Goal: Task Accomplishment & Management: Complete application form

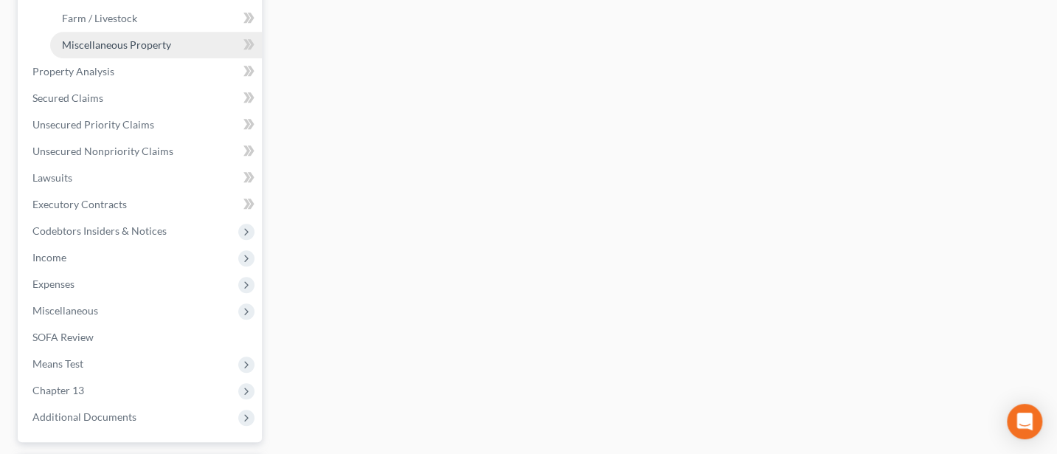
scroll to position [590, 0]
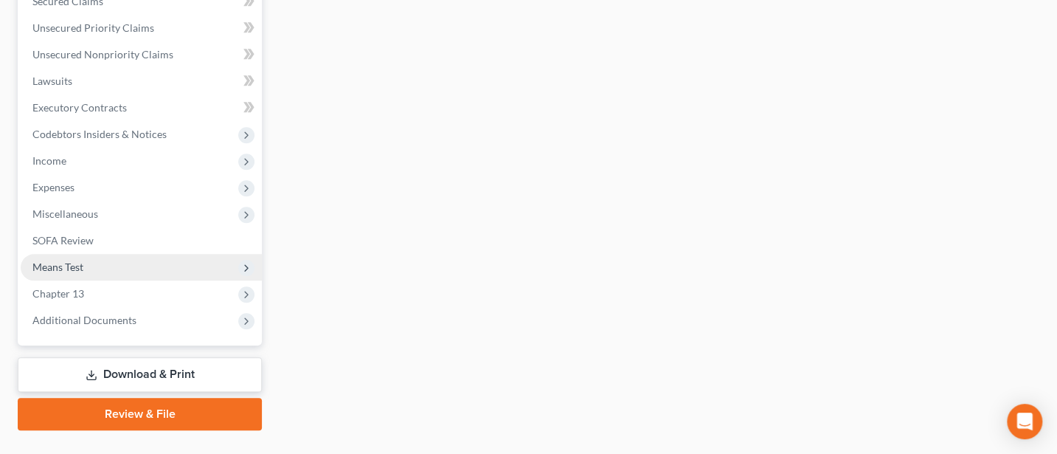
click at [66, 260] on span "Means Test" at bounding box center [57, 266] width 51 height 13
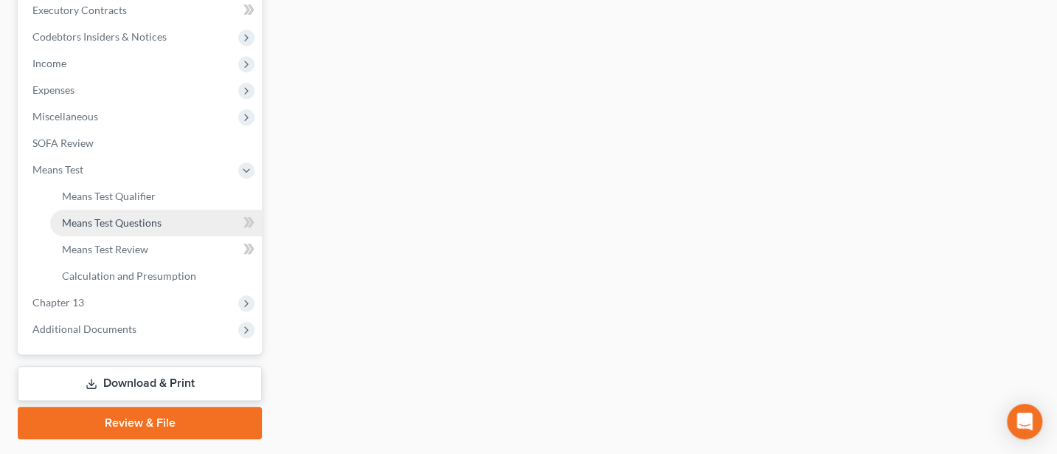
scroll to position [461, 0]
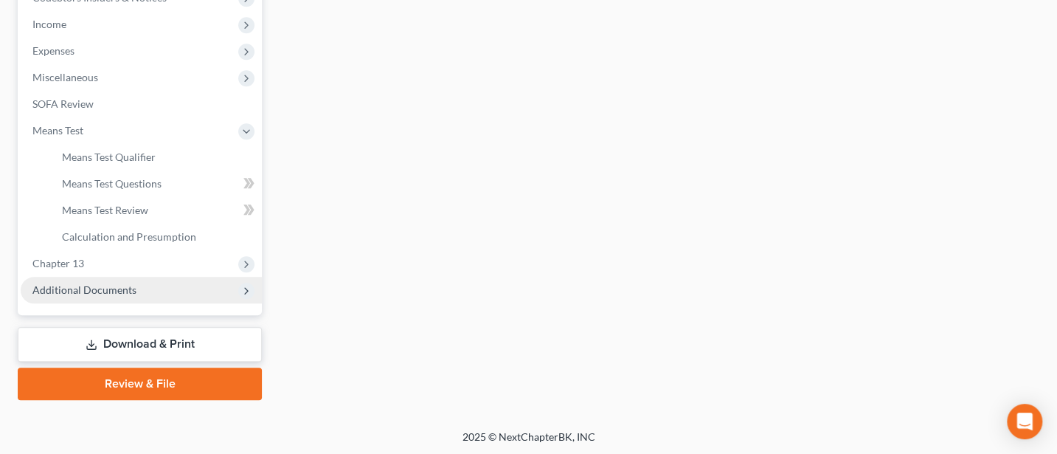
click at [97, 286] on span "Additional Documents" at bounding box center [84, 289] width 104 height 13
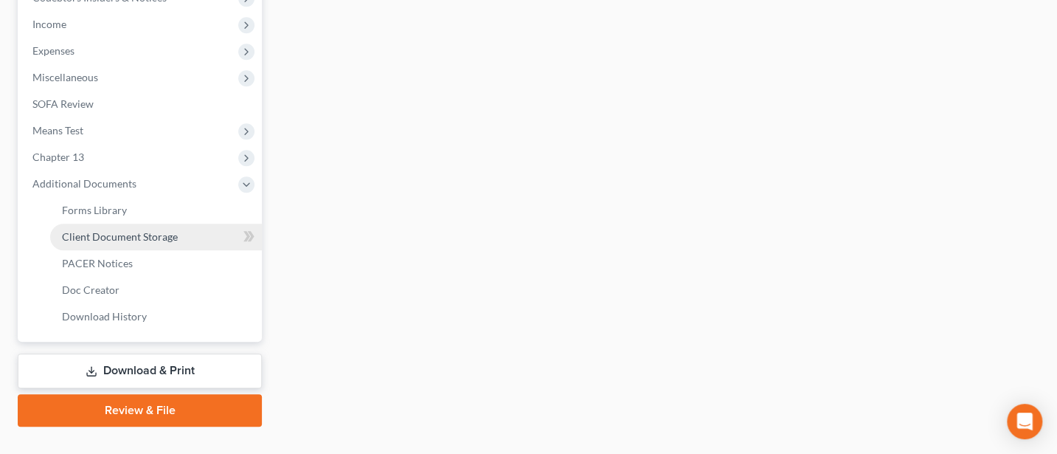
click at [128, 228] on link "Client Document Storage" at bounding box center [156, 237] width 212 height 27
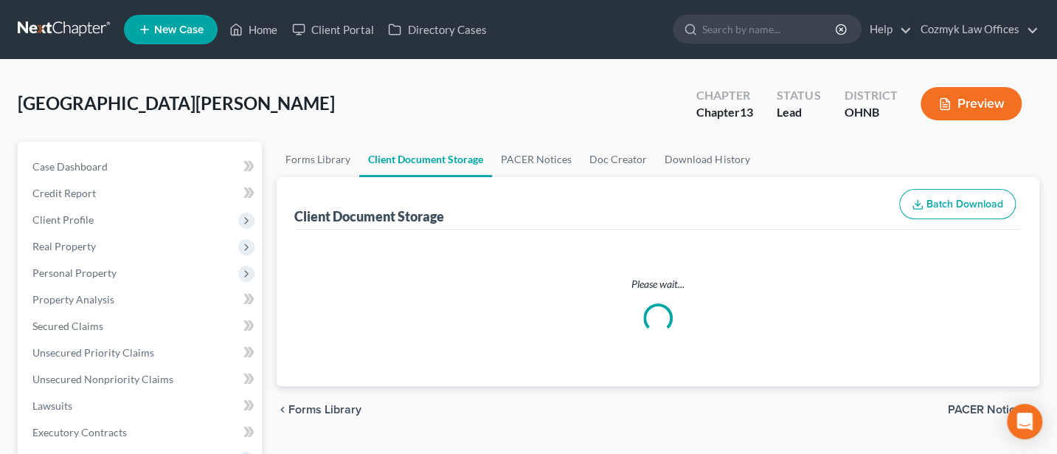
select select "5"
select select "20"
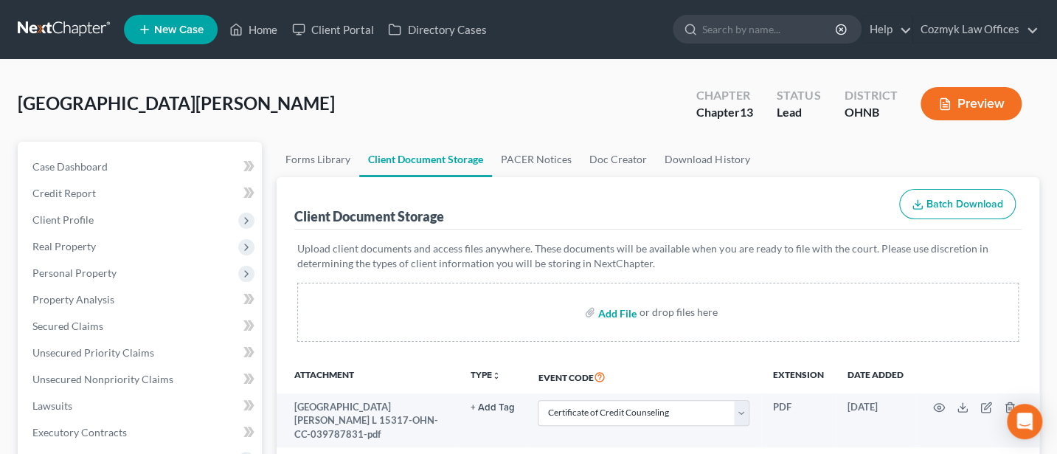
click at [609, 317] on input "file" at bounding box center [615, 312] width 35 height 27
type input "C:\fakepath\DecRe (1).pdf"
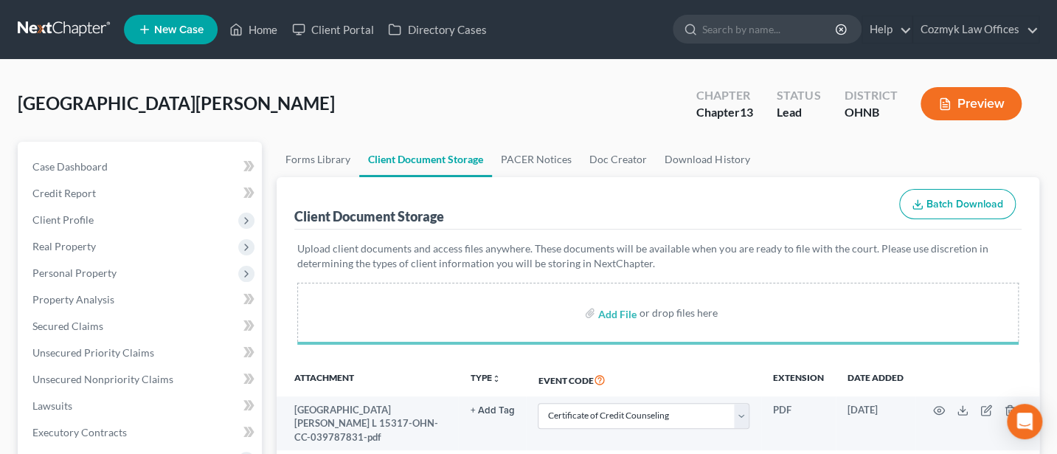
select select "5"
select select "20"
select select "5"
select select "20"
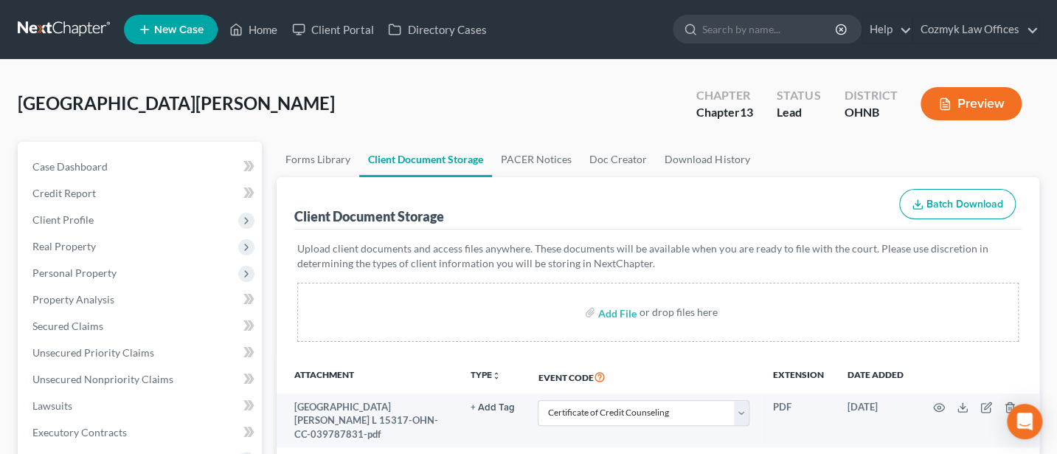
select select "5"
select select "20"
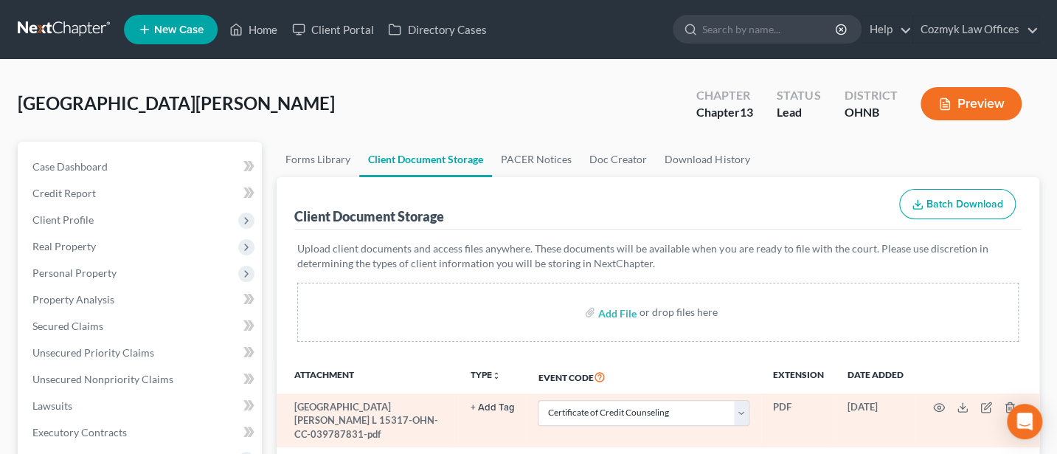
scroll to position [196, 0]
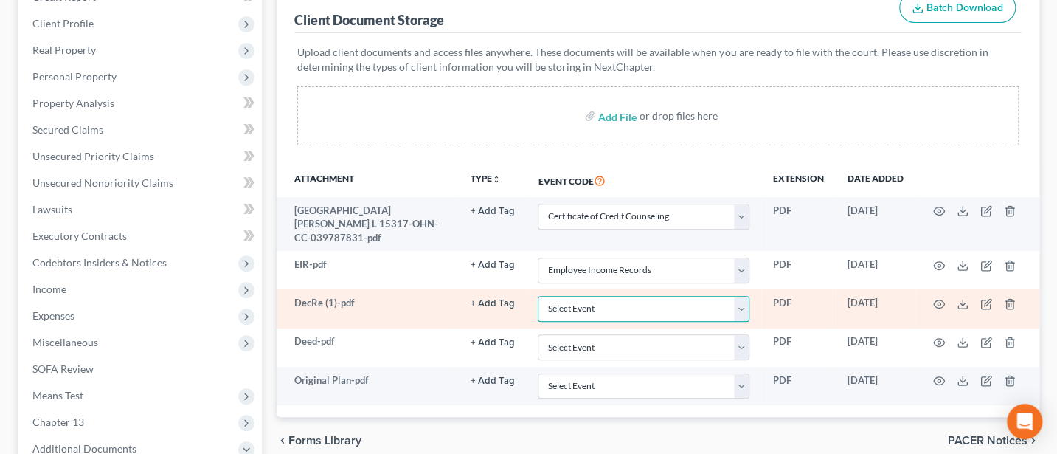
click at [740, 296] on select "Select Event 20 Largest Unsecured Creditors Amended List of Creditors (Fee) Ame…" at bounding box center [644, 309] width 212 height 26
select select "16"
click at [538, 296] on select "Select Event 20 Largest Unsecured Creditors Amended List of Creditors (Fee) Ame…" at bounding box center [644, 309] width 212 height 26
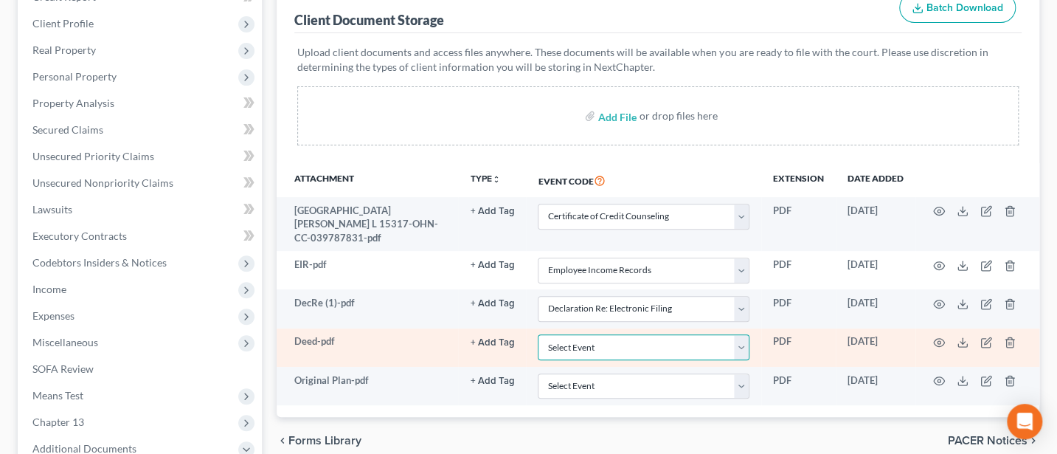
click at [745, 334] on select "Select Event 20 Largest Unsecured Creditors Amended List of Creditors (Fee) Ame…" at bounding box center [644, 347] width 212 height 26
select select "22"
click at [538, 334] on select "Select Event 20 Largest Unsecured Creditors Amended List of Creditors (Fee) Ame…" at bounding box center [644, 347] width 212 height 26
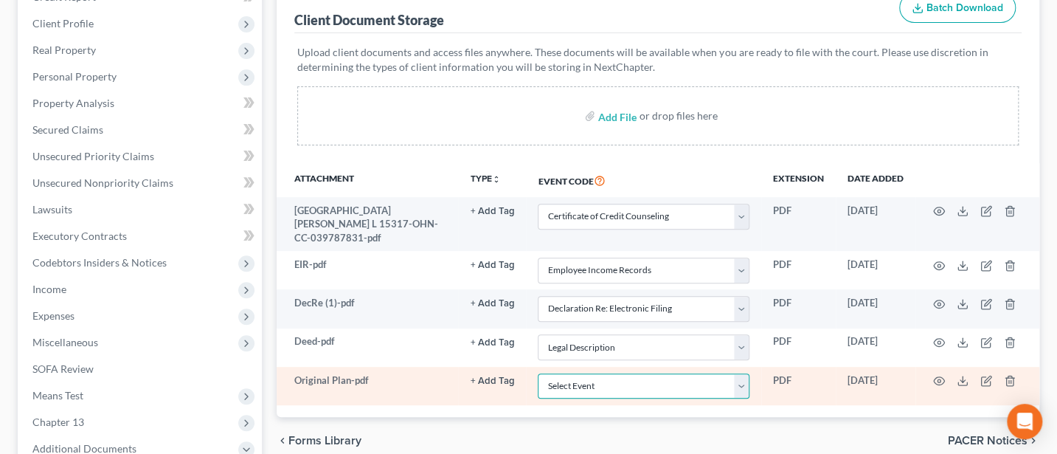
click at [740, 373] on select "Select Event 20 Largest Unsecured Creditors Amended List of Creditors (Fee) Ame…" at bounding box center [644, 386] width 212 height 26
select select "11"
click at [538, 373] on select "Select Event 20 Largest Unsecured Creditors Amended List of Creditors (Fee) Ame…" at bounding box center [644, 386] width 212 height 26
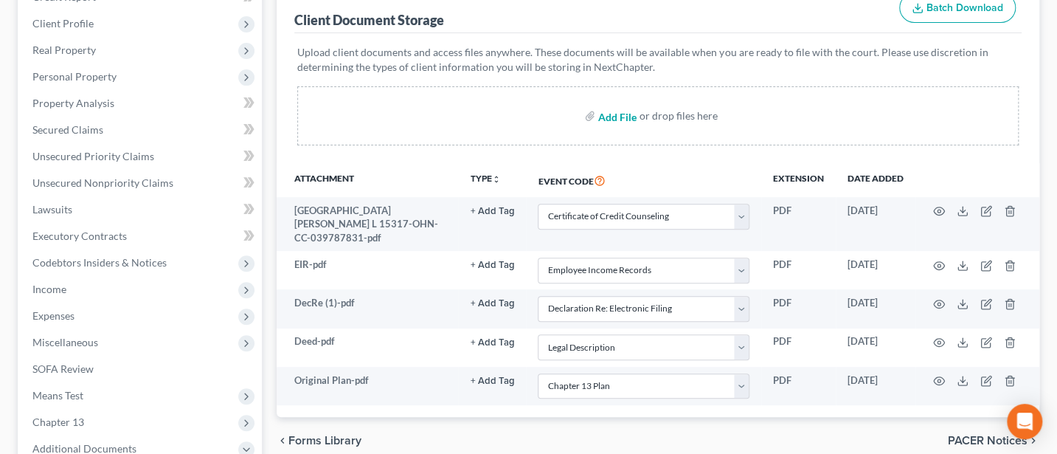
click at [623, 112] on input "file" at bounding box center [615, 116] width 35 height 27
type input "C:\fakepath\Rights and Responsibilities ([GEOGRAPHIC_DATA]).pdf"
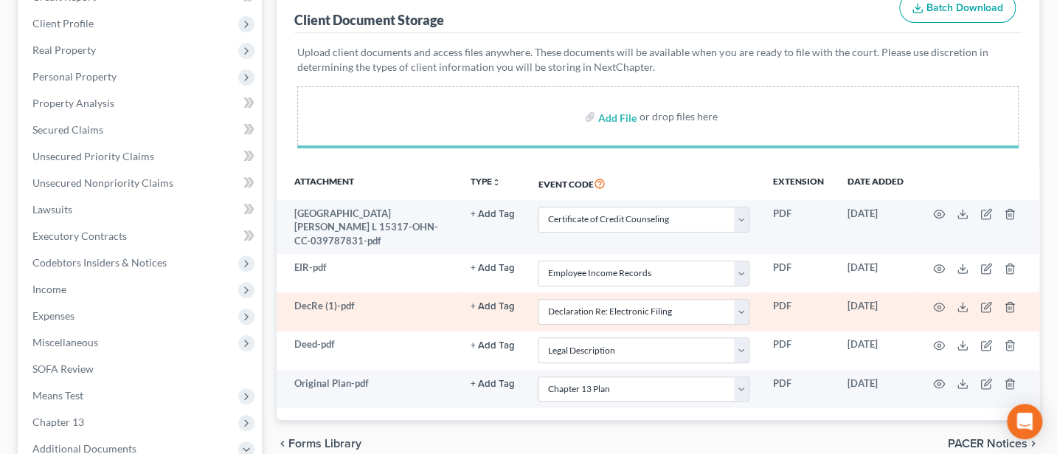
select select "5"
select select "20"
select select "16"
select select "22"
select select "11"
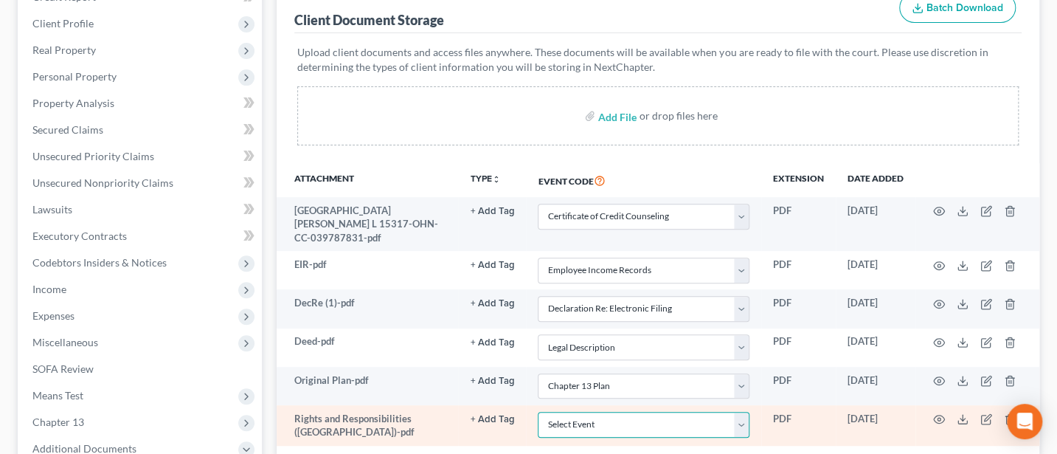
click at [742, 412] on select "Select Event 20 Largest Unsecured Creditors Amended List of Creditors (Fee) Ame…" at bounding box center [644, 425] width 212 height 26
select select "26"
click at [538, 412] on select "Select Event 20 Largest Unsecured Creditors Amended List of Creditors (Fee) Ame…" at bounding box center [644, 425] width 212 height 26
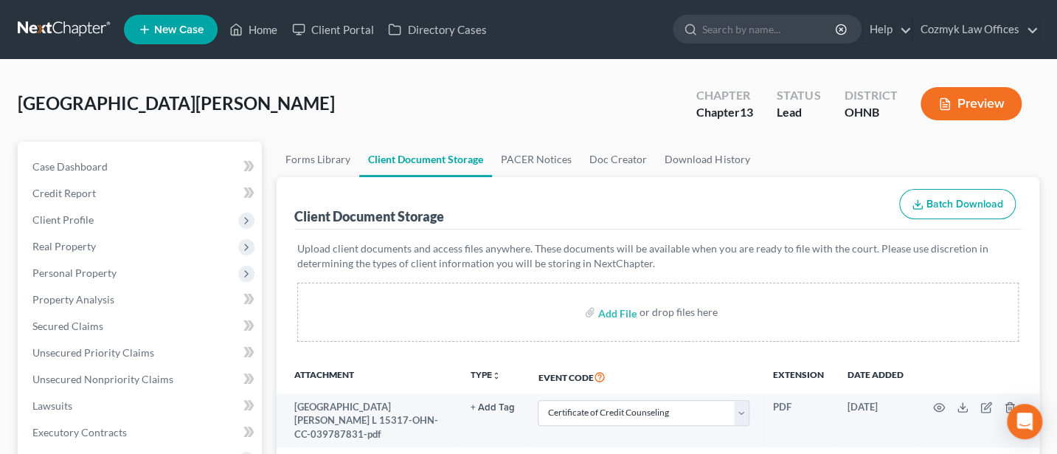
scroll to position [393, 0]
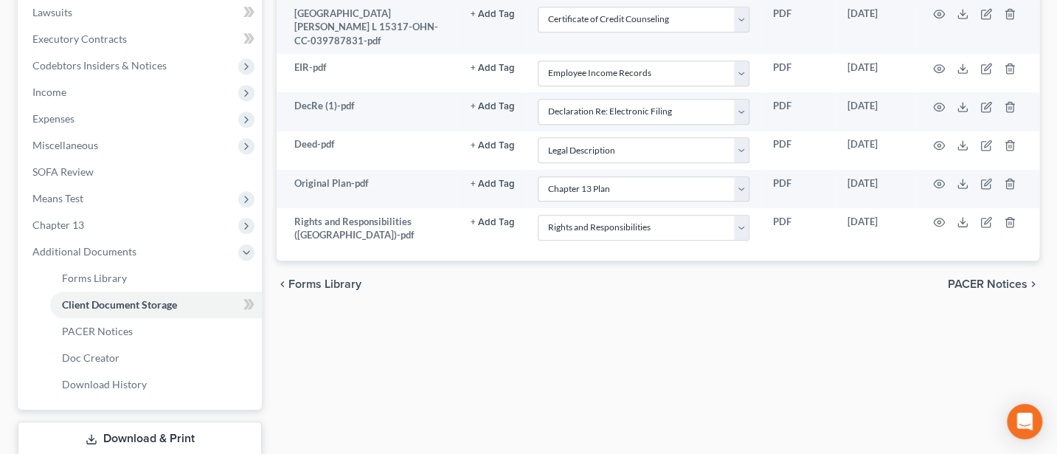
click at [1001, 278] on span "PACER Notices" at bounding box center [988, 284] width 80 height 12
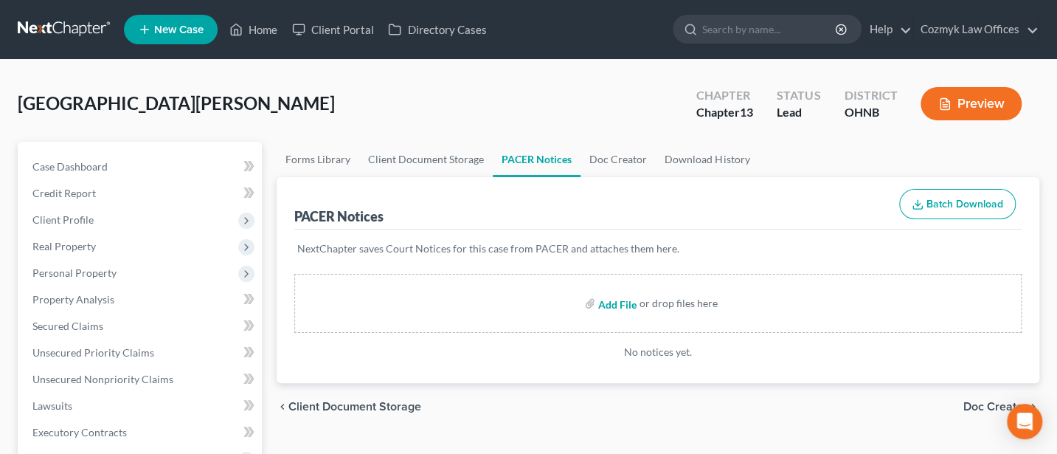
click at [601, 313] on input "file" at bounding box center [615, 303] width 35 height 27
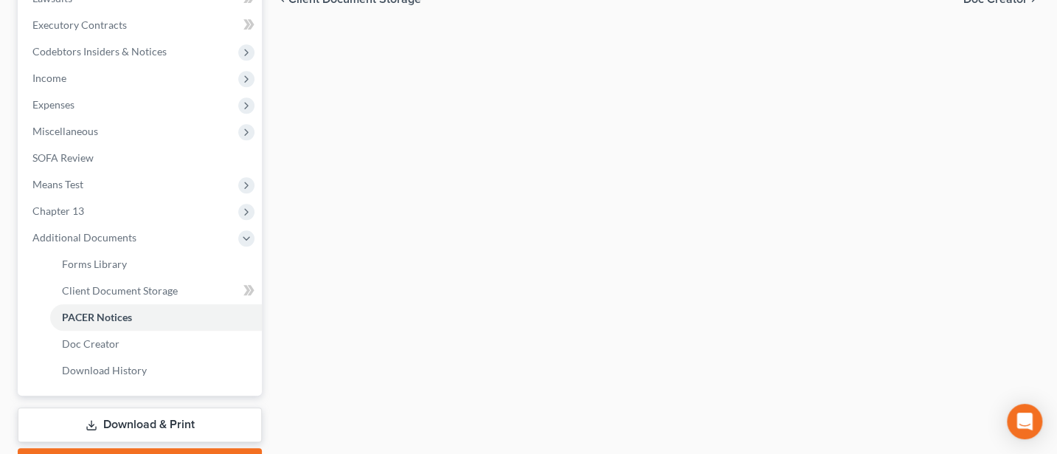
scroll to position [488, 0]
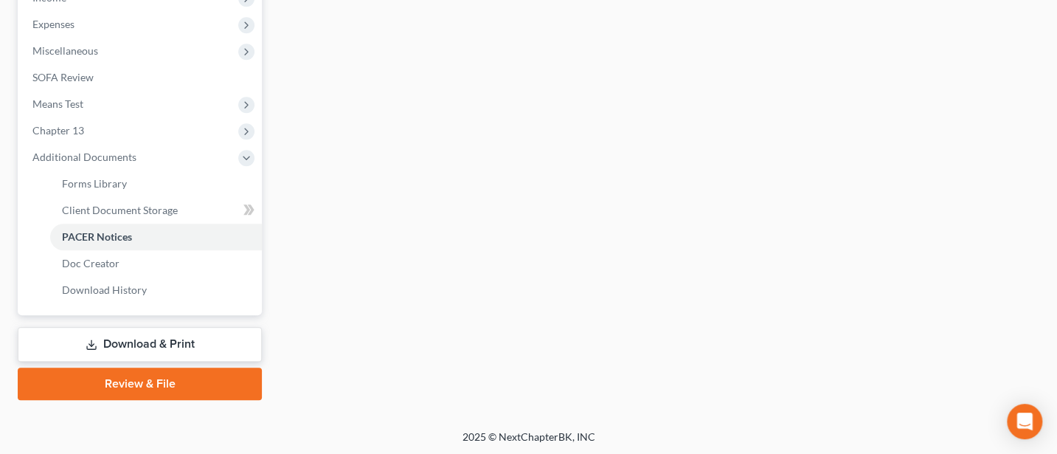
click at [157, 370] on link "Review & File" at bounding box center [140, 383] width 244 height 32
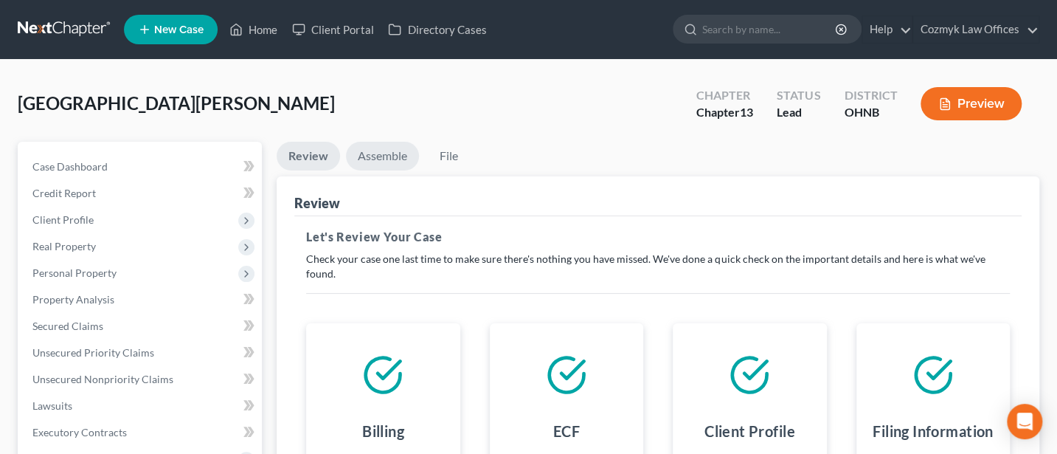
click at [382, 150] on link "Assemble" at bounding box center [382, 156] width 73 height 29
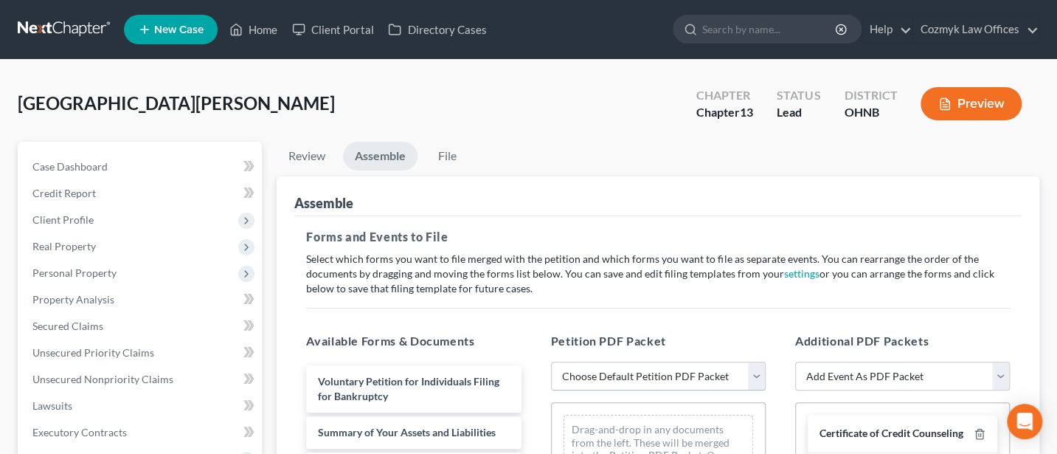
click at [635, 373] on select "Choose Default Petition PDF Packet Complete Bankruptcy Petition (all forms and …" at bounding box center [658, 377] width 215 height 30
select select "0"
click at [551, 362] on select "Choose Default Petition PDF Packet Complete Bankruptcy Petition (all forms and …" at bounding box center [658, 377] width 215 height 30
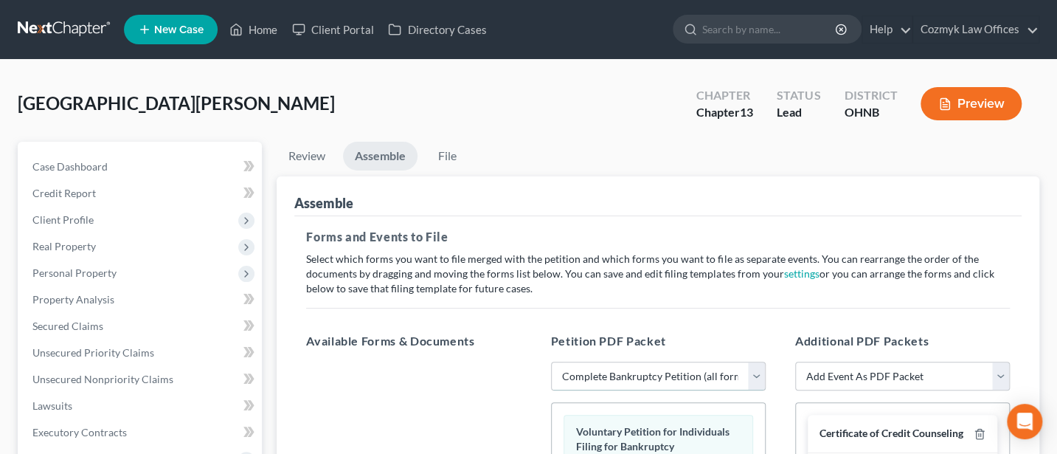
scroll to position [196, 0]
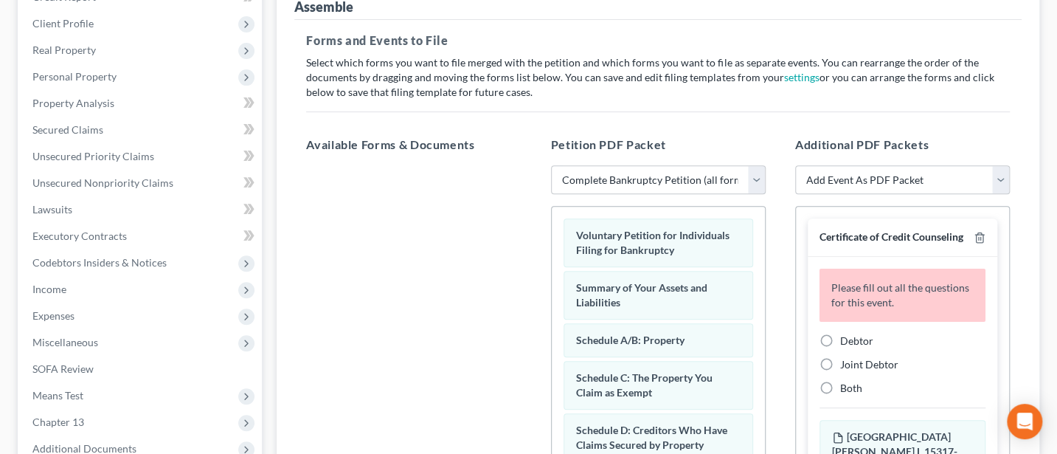
click at [840, 348] on label "Debtor" at bounding box center [856, 341] width 33 height 15
click at [846, 343] on input "Debtor" at bounding box center [851, 339] width 10 height 10
radio input "true"
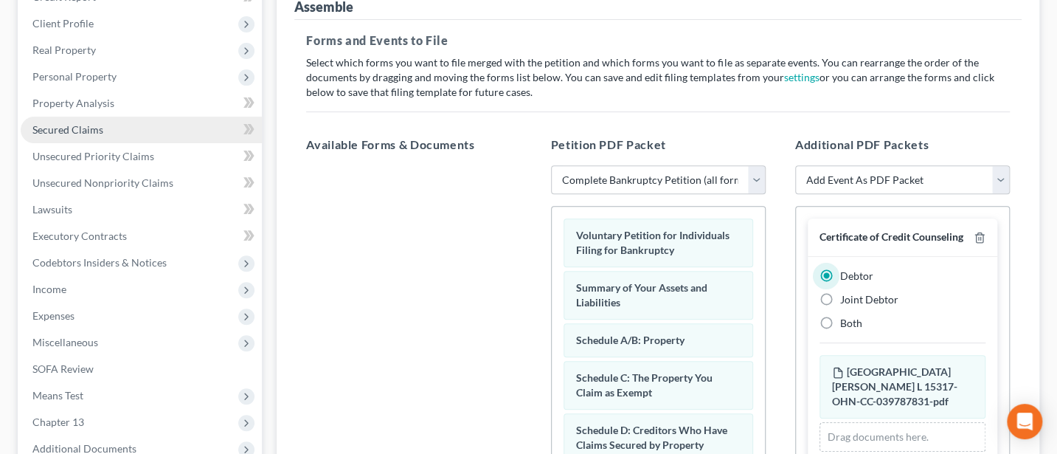
click at [78, 128] on span "Secured Claims" at bounding box center [67, 129] width 71 height 13
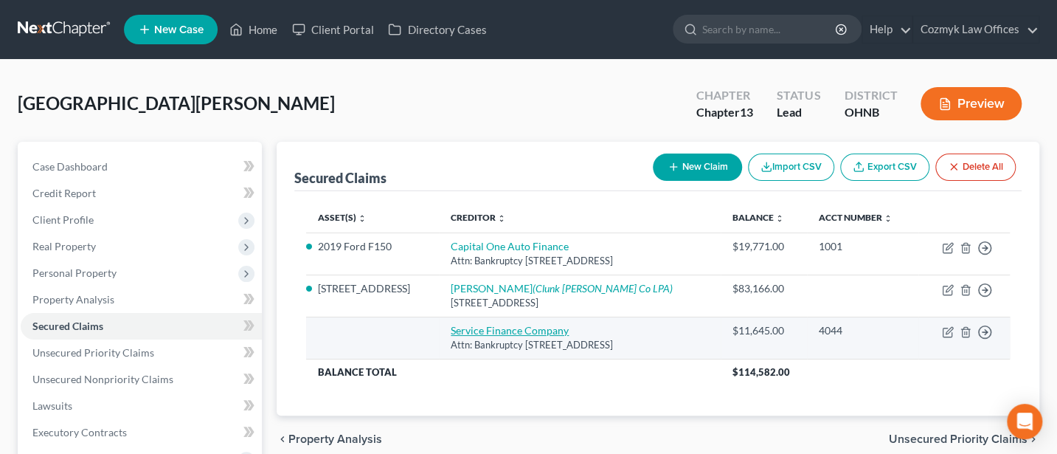
click at [548, 336] on link "Service Finance Company" at bounding box center [510, 330] width 118 height 13
select select "9"
select select "0"
select select "3"
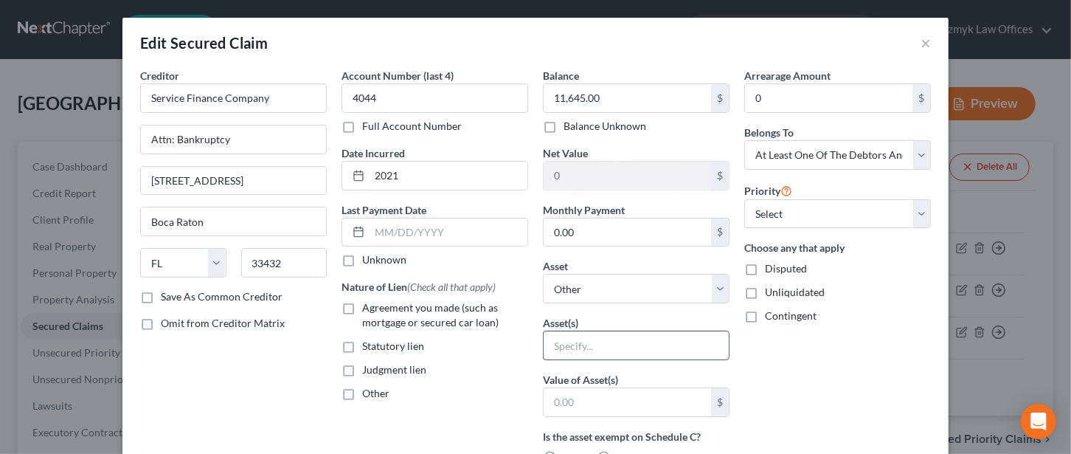
click at [570, 347] on input "text" at bounding box center [636, 345] width 185 height 28
type input "H"
type input "Home improvement"
click at [921, 45] on button "×" at bounding box center [926, 43] width 10 height 18
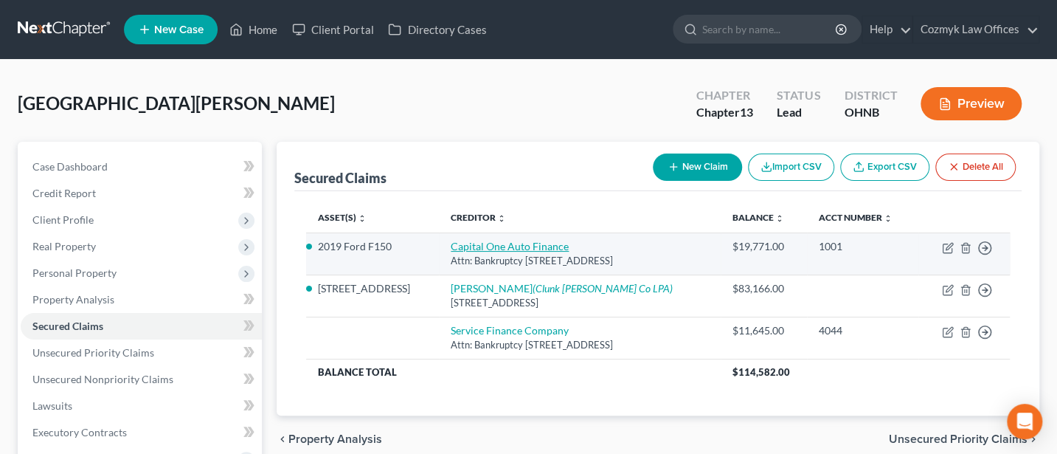
click at [517, 252] on link "Capital One Auto Finance" at bounding box center [510, 246] width 118 height 13
select select "45"
select select "3"
select select "4"
select select "0"
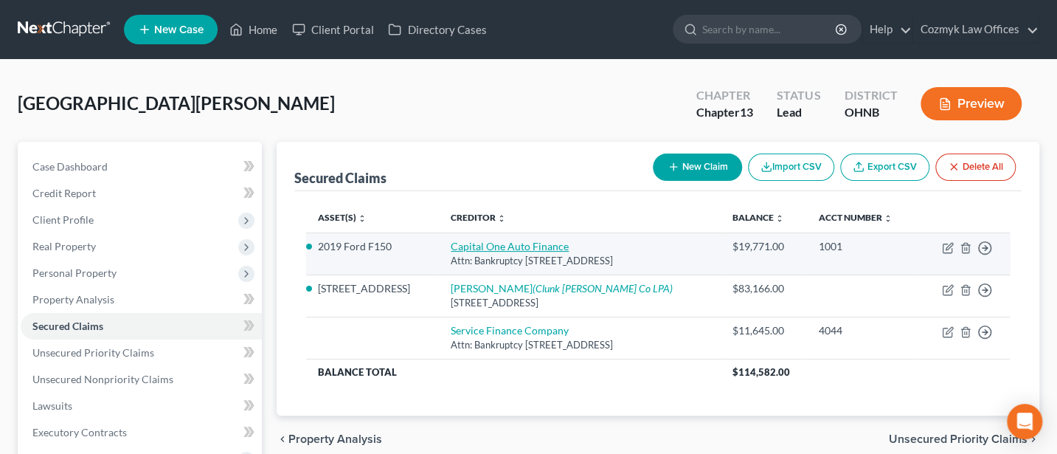
select select "0"
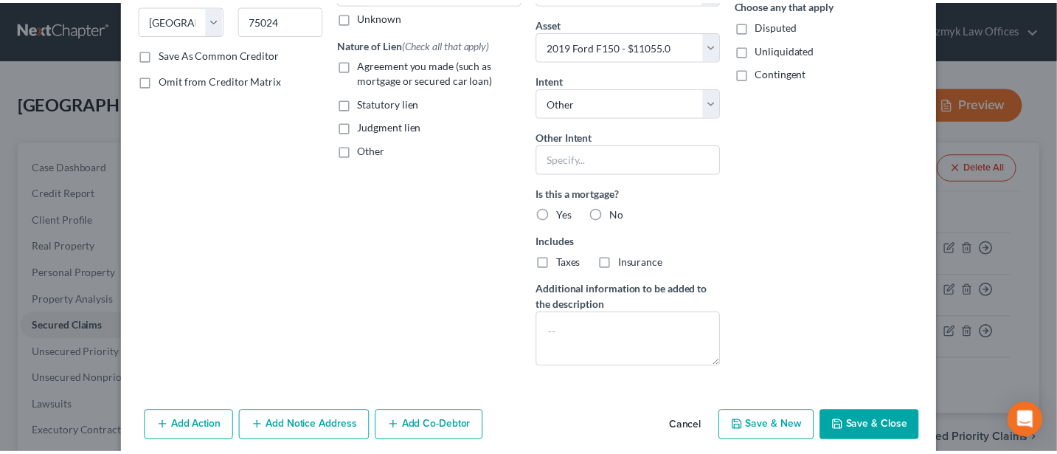
scroll to position [300, 0]
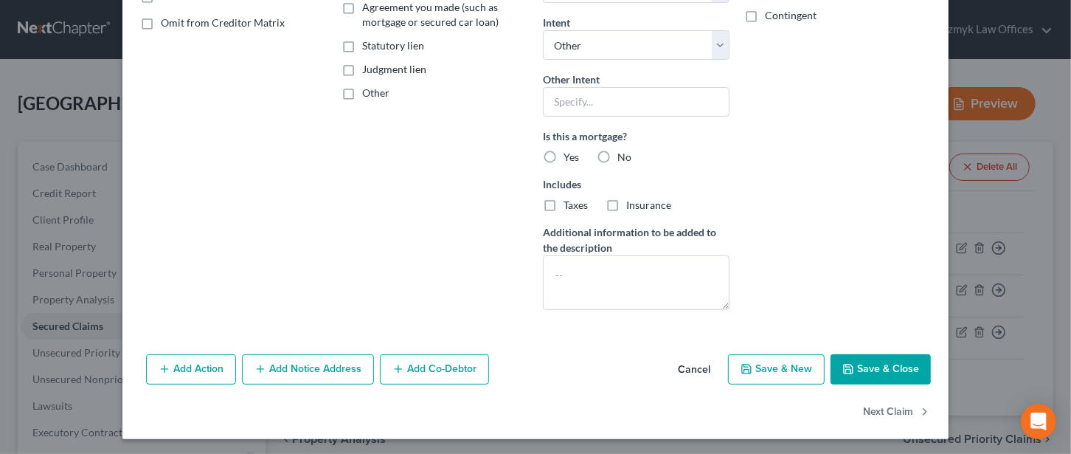
click at [880, 363] on button "Save & Close" at bounding box center [881, 369] width 100 height 31
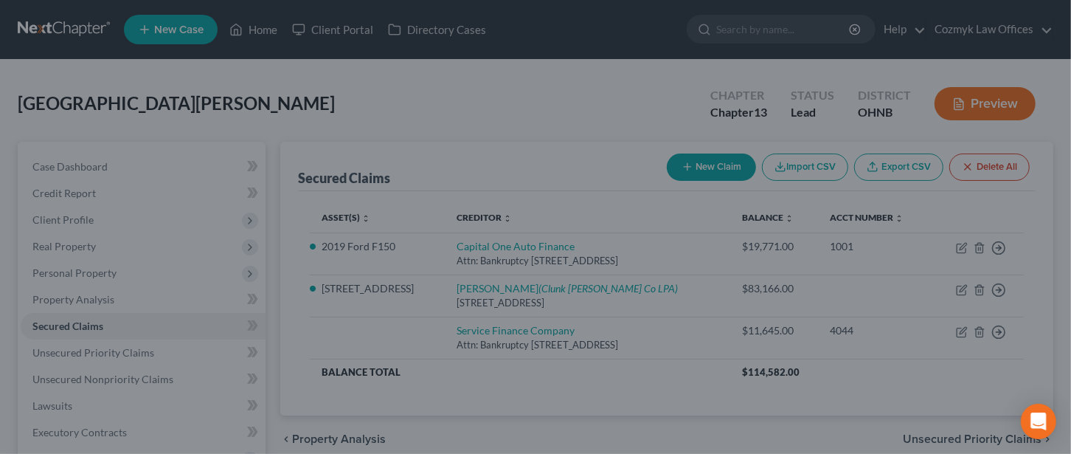
select select "3"
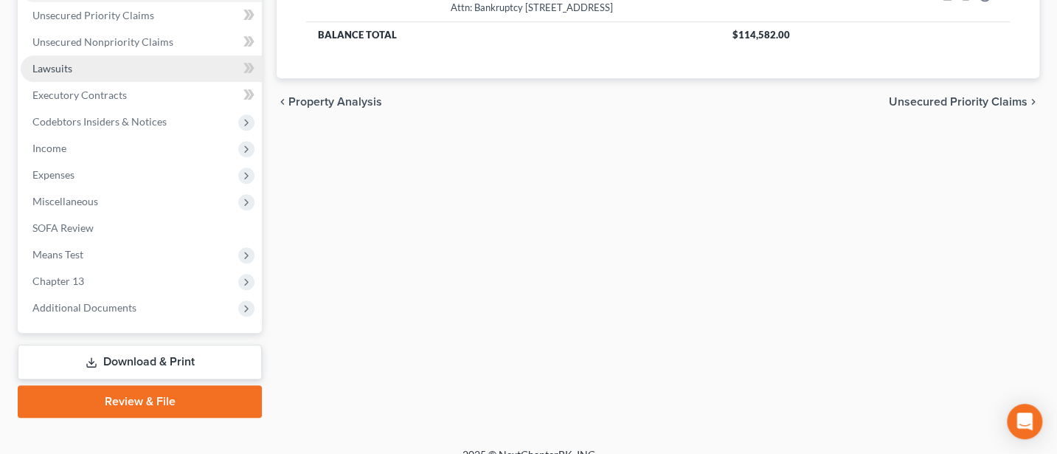
scroll to position [356, 0]
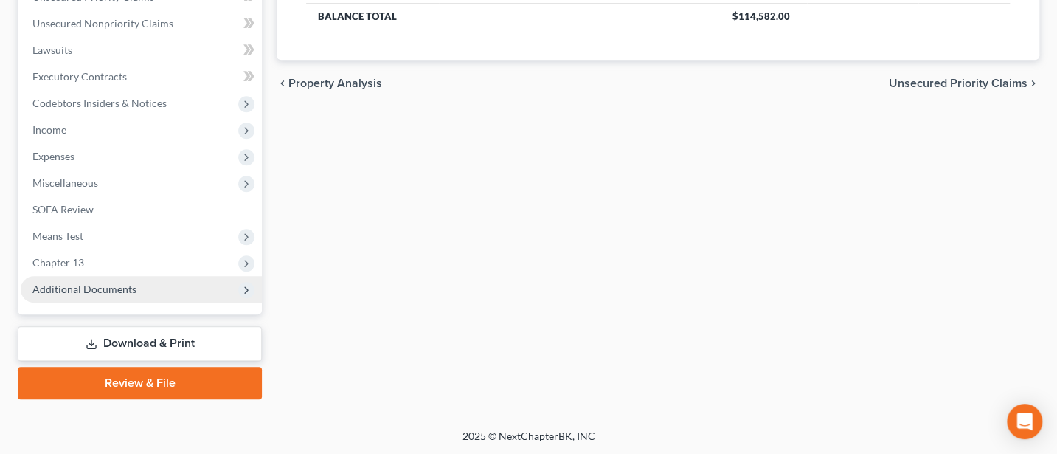
click at [80, 284] on span "Additional Documents" at bounding box center [84, 289] width 104 height 13
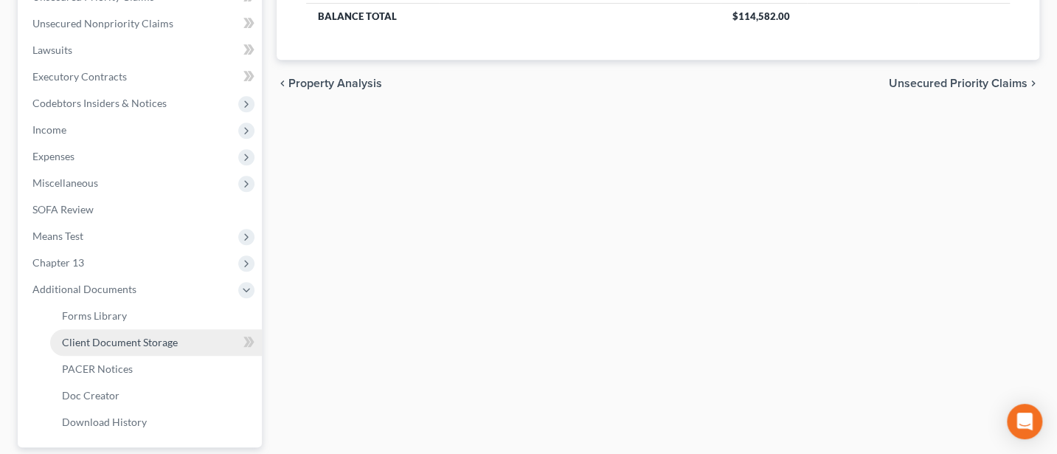
click at [120, 341] on span "Client Document Storage" at bounding box center [120, 342] width 116 height 13
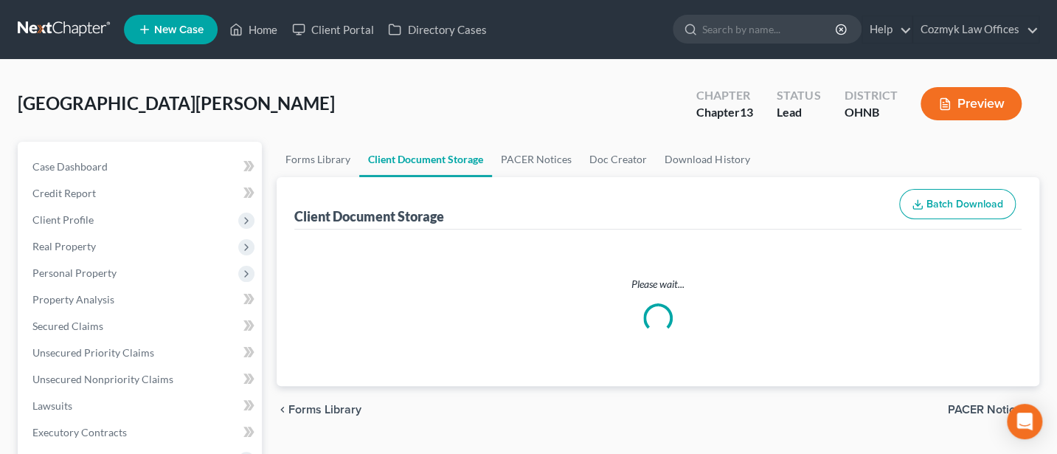
select select "5"
select select "20"
select select "16"
select select "22"
select select "11"
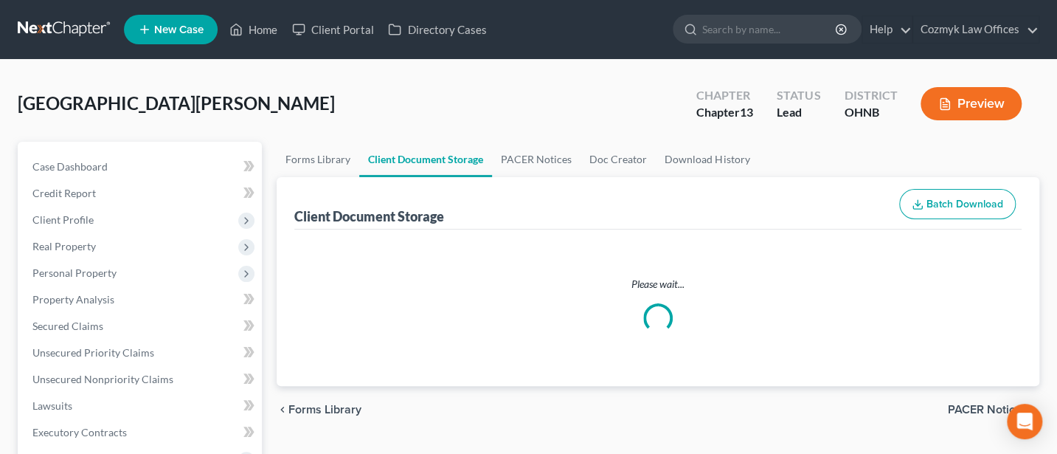
select select "26"
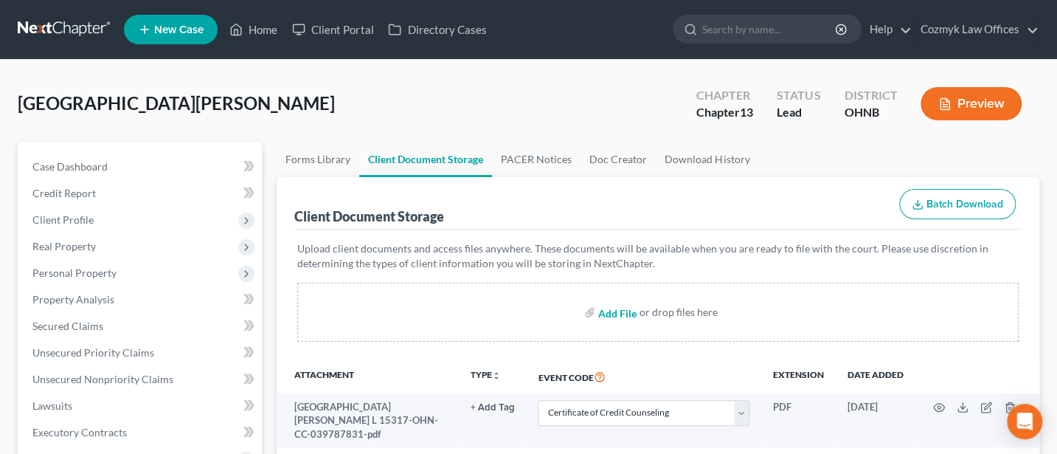
click at [609, 310] on input "file" at bounding box center [615, 312] width 35 height 27
type input "C:\fakepath\COS - Original Plan.pdf"
select select "5"
select select "20"
select select "16"
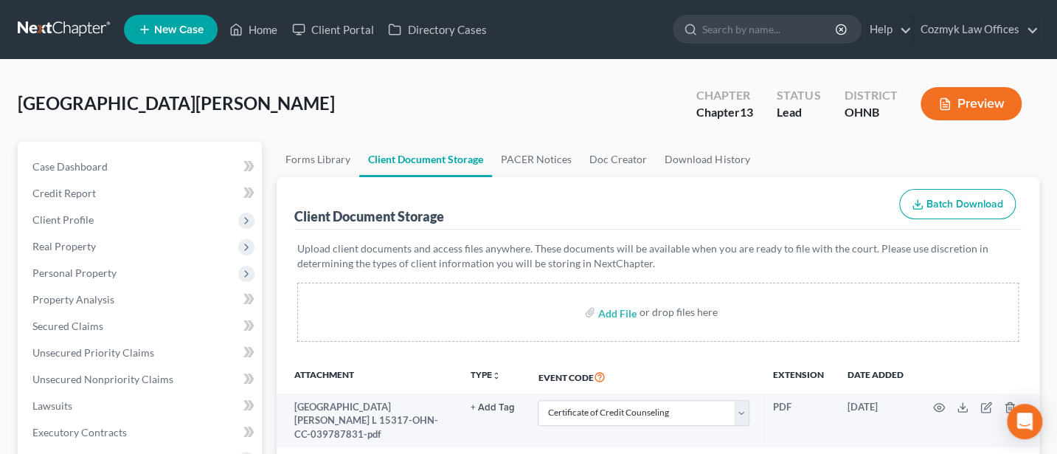
select select "22"
select select "11"
select select "26"
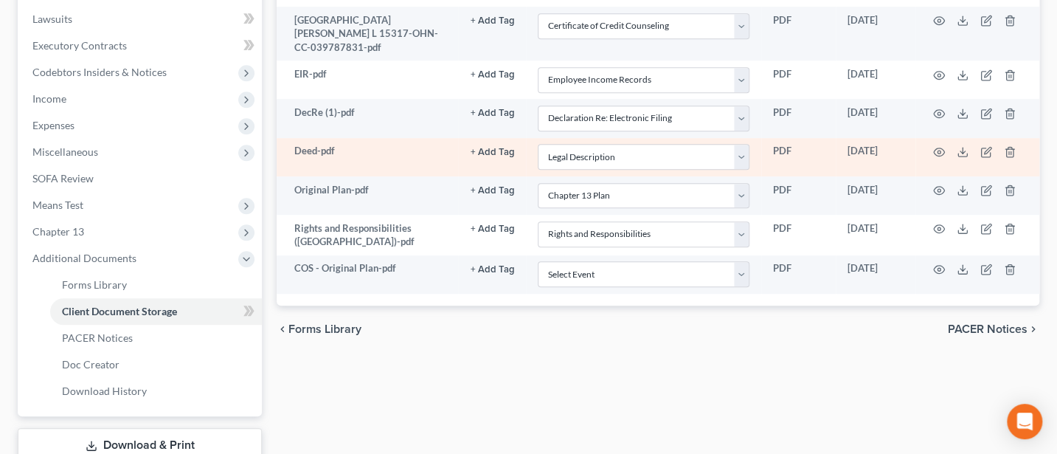
scroll to position [393, 0]
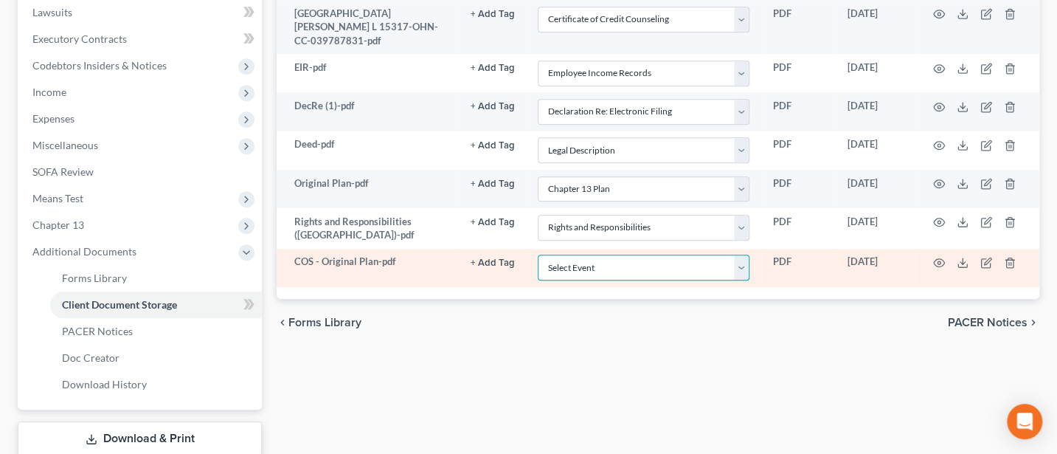
click at [636, 255] on select "Select Event 20 Largest Unsecured Creditors Amended List of Creditors (Fee) Ame…" at bounding box center [644, 268] width 212 height 26
select select "6"
click at [538, 255] on select "Select Event 20 Largest Unsecured Creditors Amended List of Creditors (Fee) Ame…" at bounding box center [644, 268] width 212 height 26
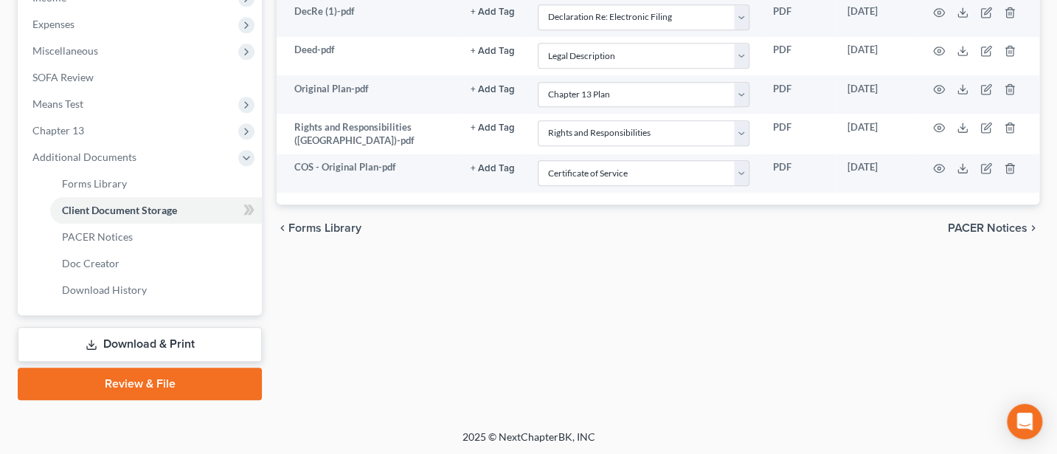
click at [136, 377] on link "Review & File" at bounding box center [140, 383] width 244 height 32
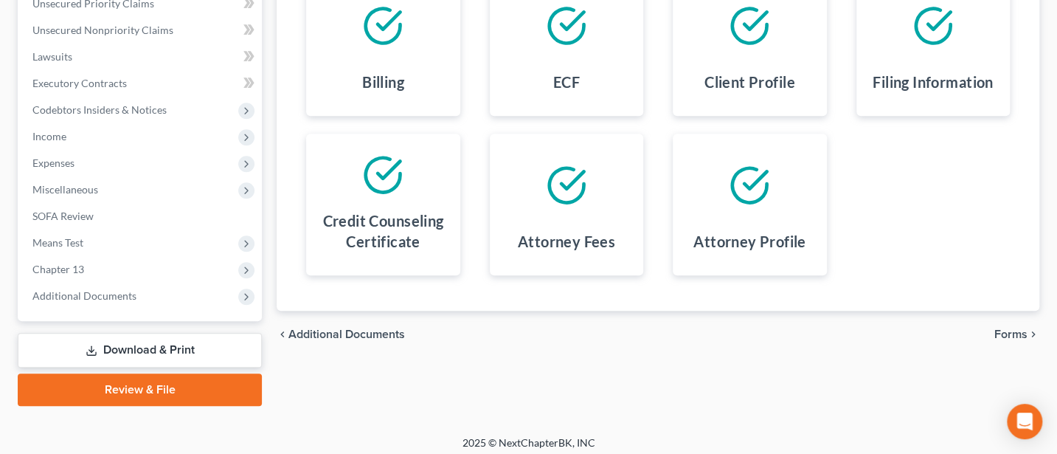
scroll to position [356, 0]
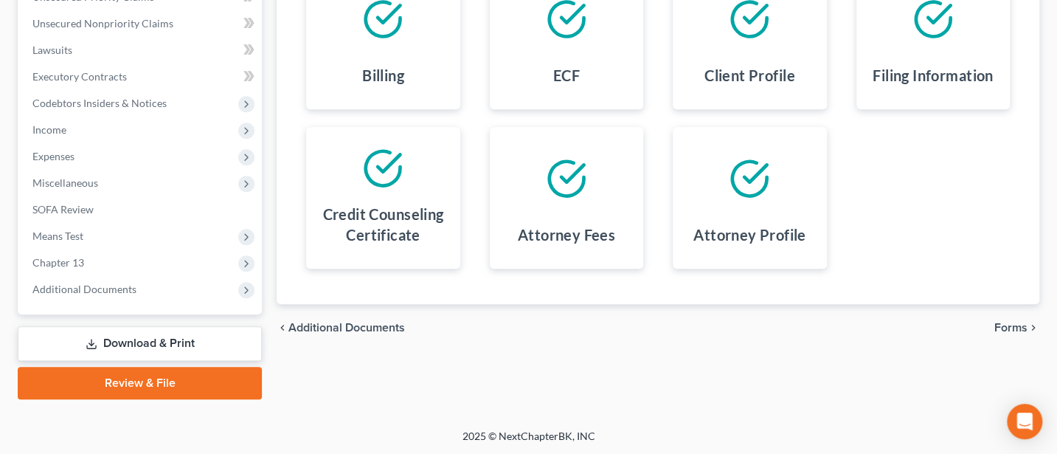
click at [1003, 322] on span "Forms" at bounding box center [1011, 328] width 33 height 12
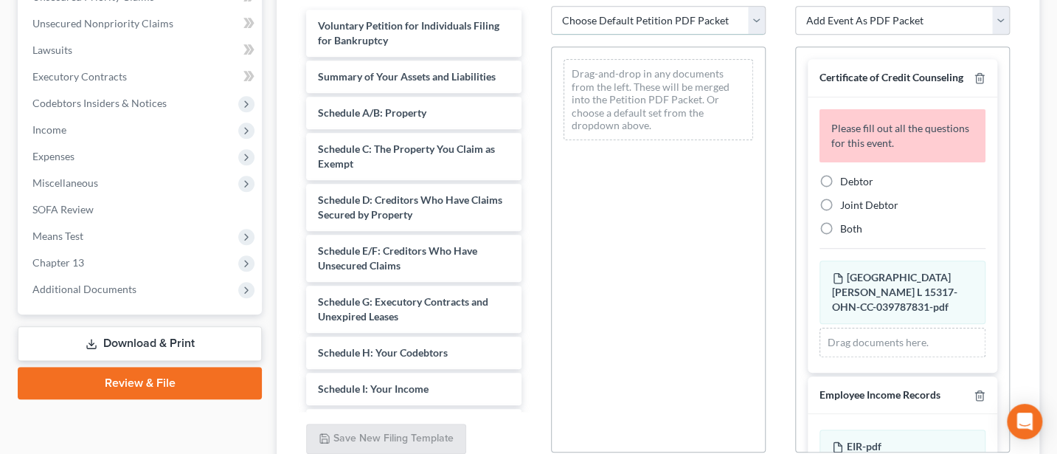
click at [655, 12] on select "Choose Default Petition PDF Packet Complete Bankruptcy Petition (all forms and …" at bounding box center [658, 21] width 215 height 30
select select "0"
click at [551, 6] on select "Choose Default Petition PDF Packet Complete Bankruptcy Petition (all forms and …" at bounding box center [658, 21] width 215 height 30
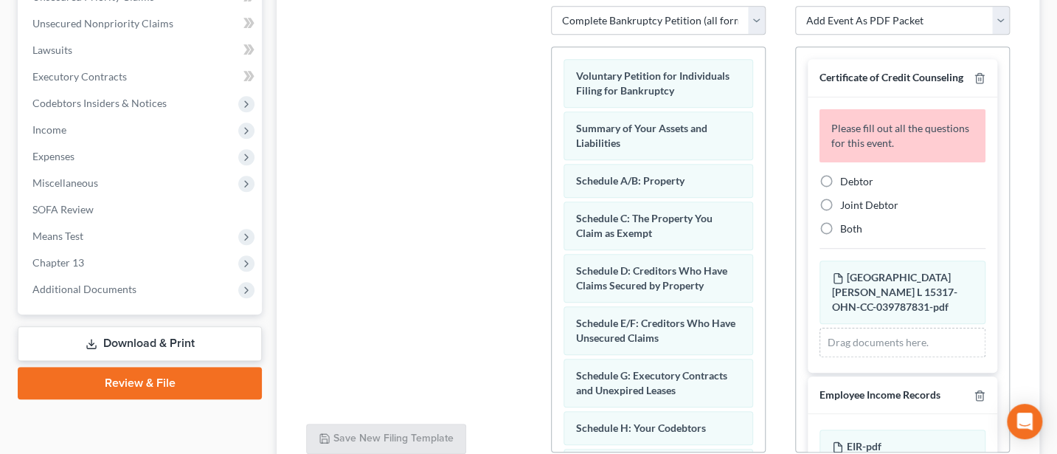
click at [840, 186] on label "Debtor" at bounding box center [856, 181] width 33 height 15
click at [846, 184] on input "Debtor" at bounding box center [851, 179] width 10 height 10
radio input "true"
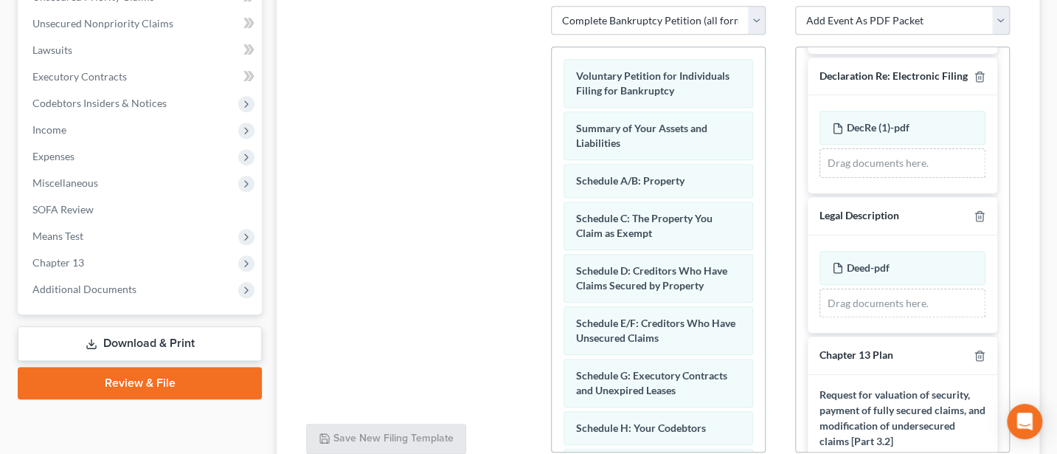
scroll to position [590, 0]
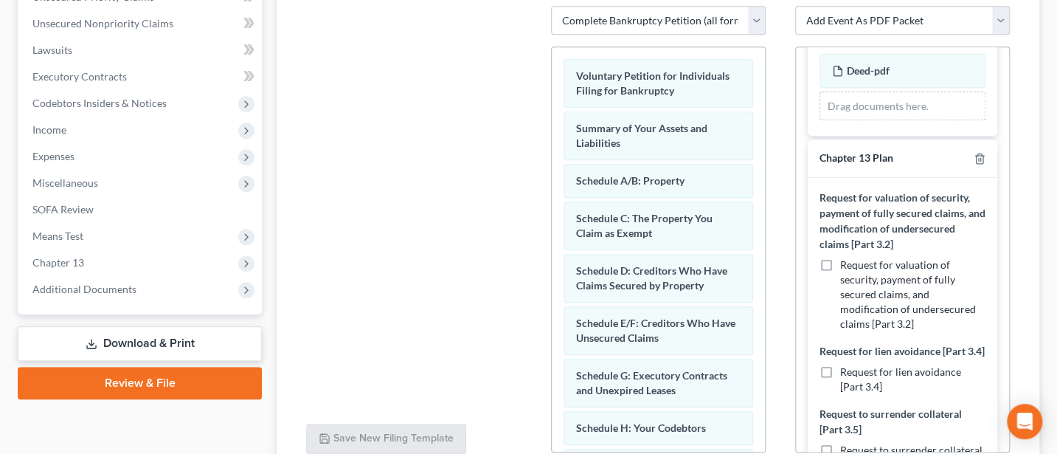
click at [840, 287] on label "Request for valuation of security, payment of fully secured claims, and modific…" at bounding box center [912, 295] width 145 height 74
click at [846, 267] on input "Request for valuation of security, payment of fully secured claims, and modific…" at bounding box center [851, 263] width 10 height 10
checkbox input "true"
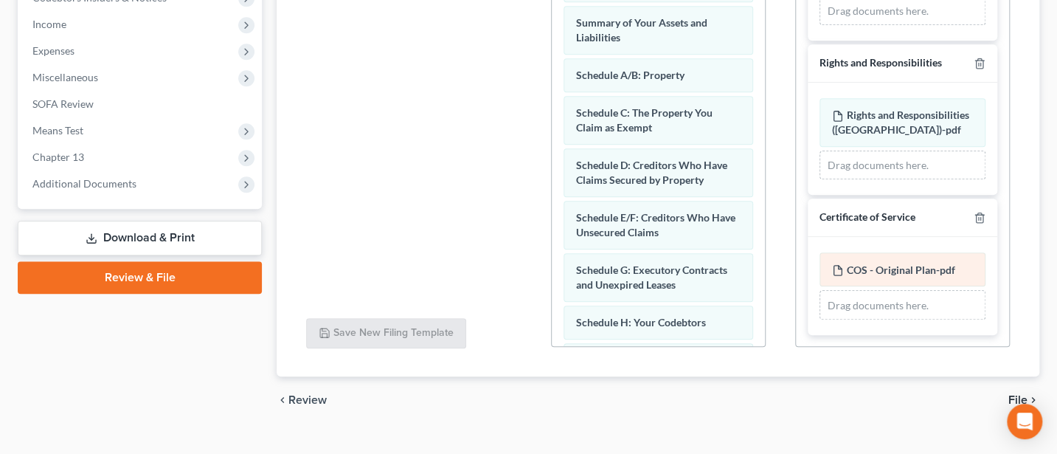
scroll to position [486, 0]
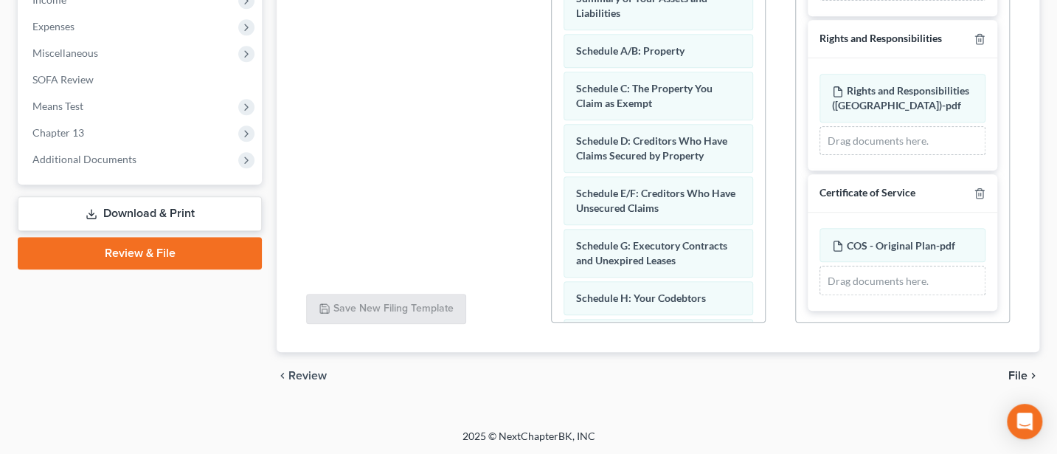
click at [1022, 371] on span "File" at bounding box center [1018, 376] width 19 height 12
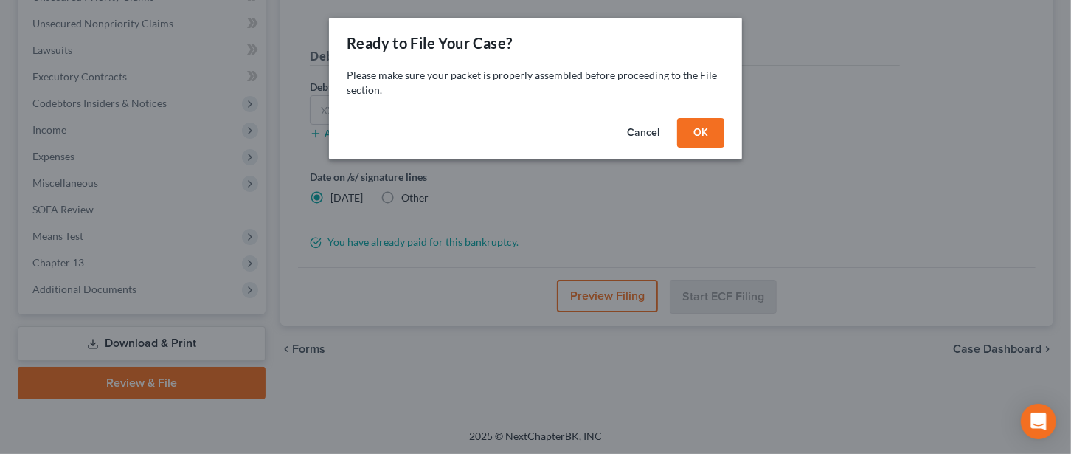
click at [702, 126] on button "OK" at bounding box center [700, 133] width 47 height 30
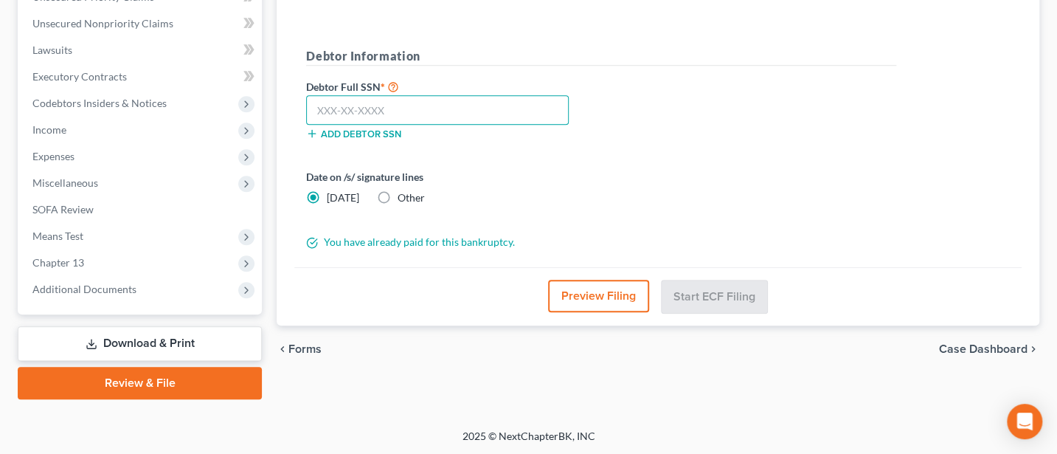
click at [412, 108] on input "text" at bounding box center [437, 110] width 263 height 30
type input "277-60-3628"
click at [398, 197] on label "Other" at bounding box center [411, 197] width 27 height 15
click at [404, 197] on input "Other" at bounding box center [409, 195] width 10 height 10
radio input "true"
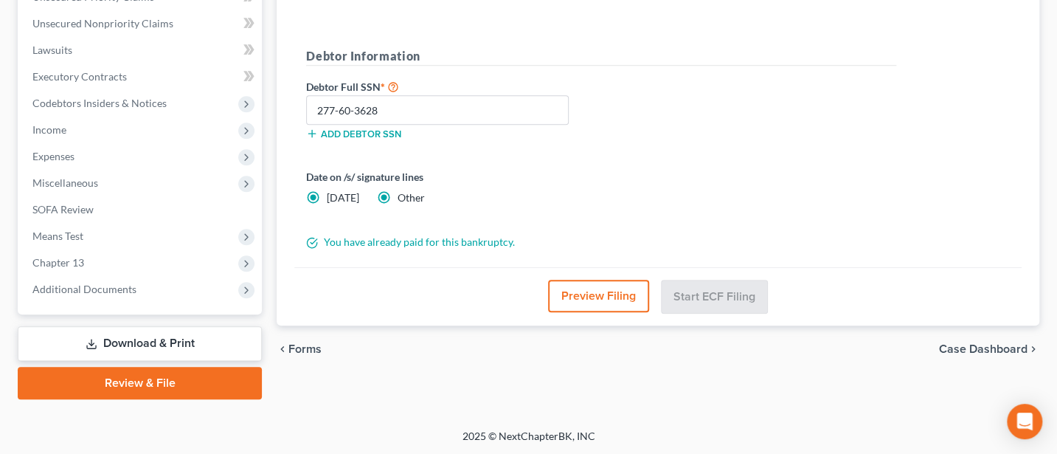
radio input "false"
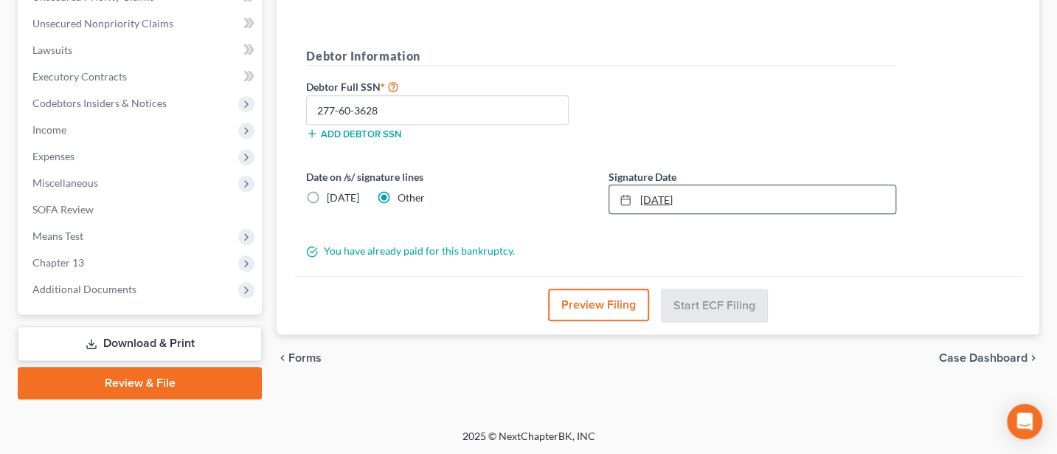
click at [656, 194] on link "[DATE]" at bounding box center [752, 199] width 286 height 28
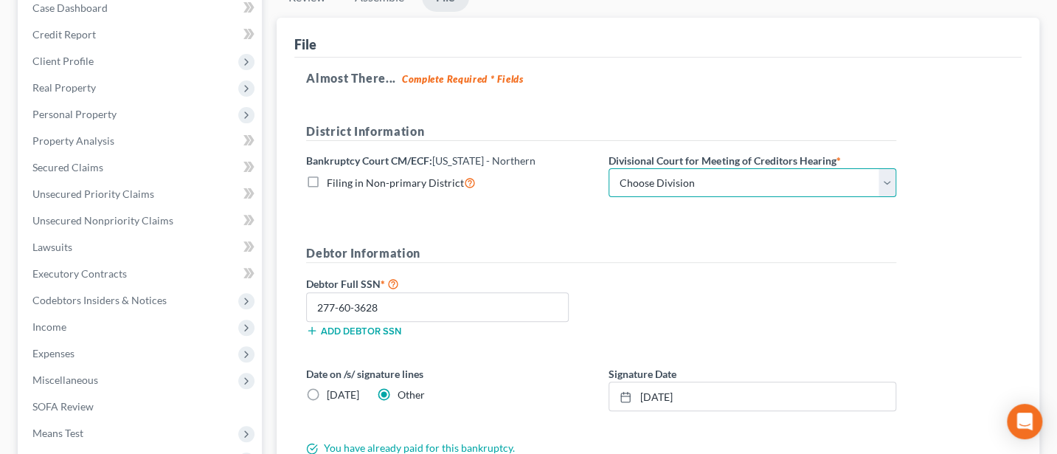
click at [659, 184] on select "Choose Division Akron [GEOGRAPHIC_DATA] [GEOGRAPHIC_DATA] [GEOGRAPHIC_DATA] [GE…" at bounding box center [753, 183] width 288 height 30
select select "2"
click at [609, 168] on select "Choose Division Akron [GEOGRAPHIC_DATA] [GEOGRAPHIC_DATA] [GEOGRAPHIC_DATA] [GE…" at bounding box center [753, 183] width 288 height 30
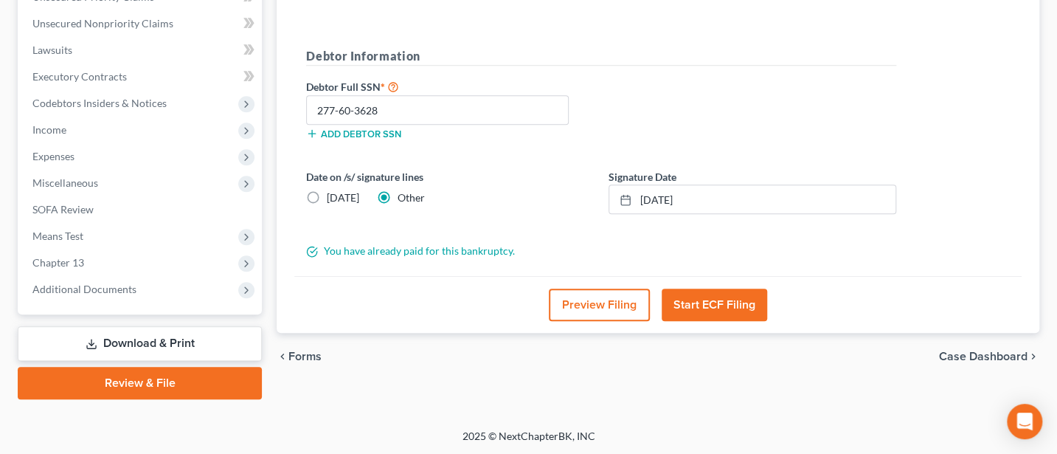
click at [721, 291] on button "Start ECF Filing" at bounding box center [715, 304] width 106 height 32
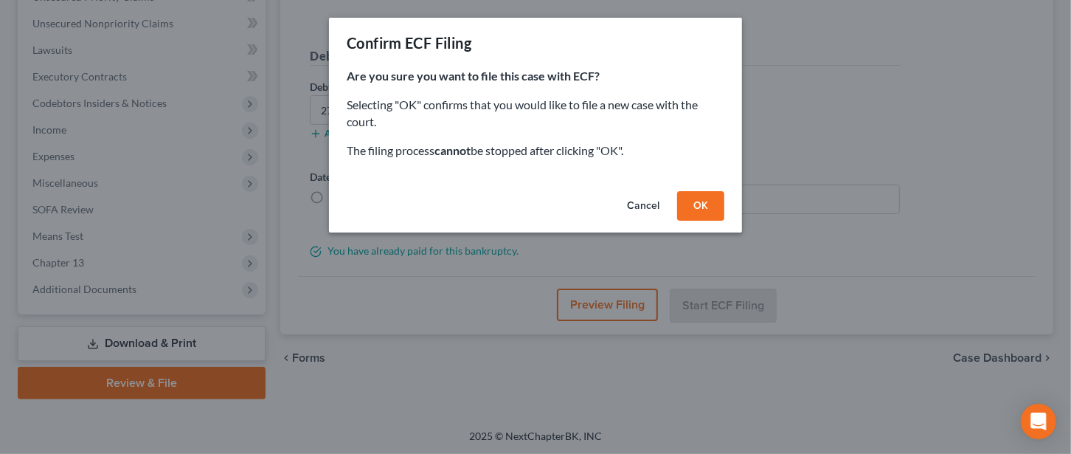
click at [707, 179] on div "Are you sure you want to file this case with ECF? Selecting "OK" confirms that …" at bounding box center [535, 126] width 413 height 117
click at [707, 202] on button "OK" at bounding box center [700, 206] width 47 height 30
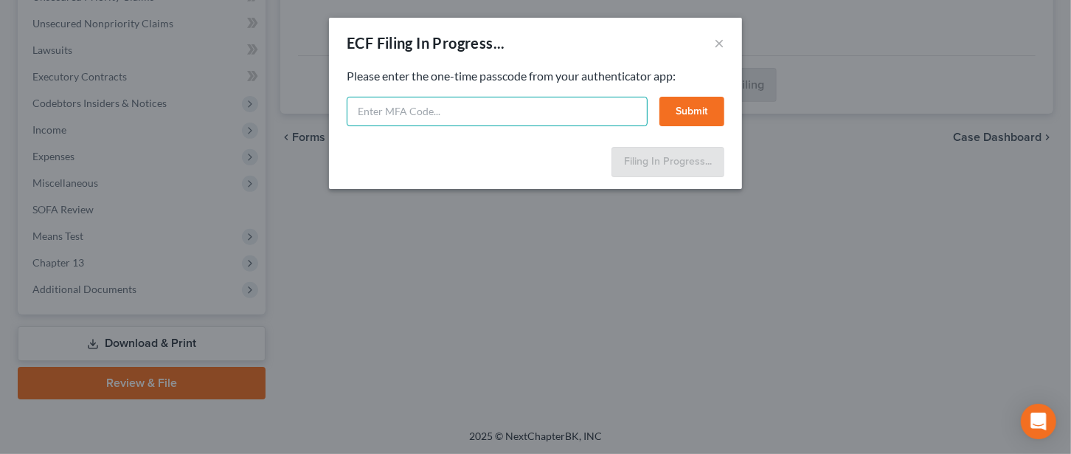
click at [429, 117] on input "text" at bounding box center [497, 112] width 301 height 30
type input "796031"
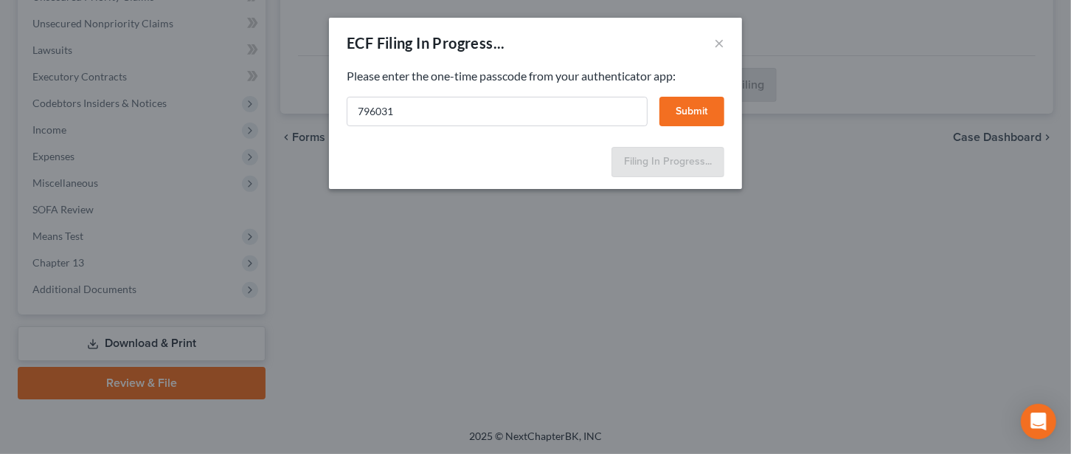
click at [708, 108] on button "Submit" at bounding box center [692, 112] width 65 height 30
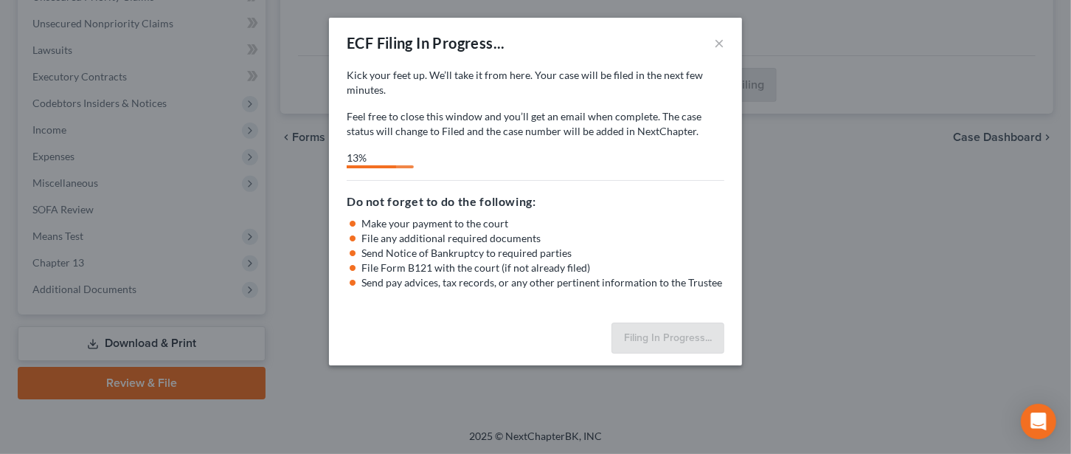
select select "2"
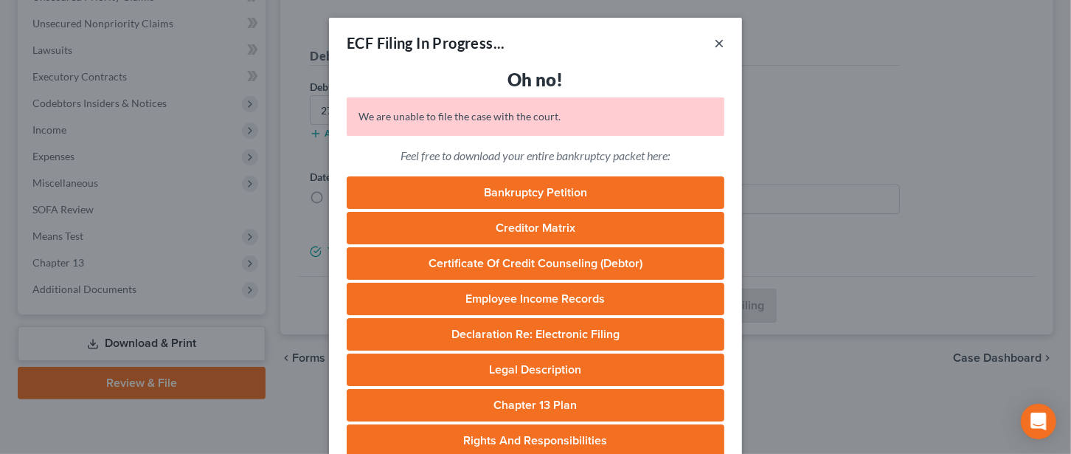
click at [714, 44] on button "×" at bounding box center [719, 43] width 10 height 18
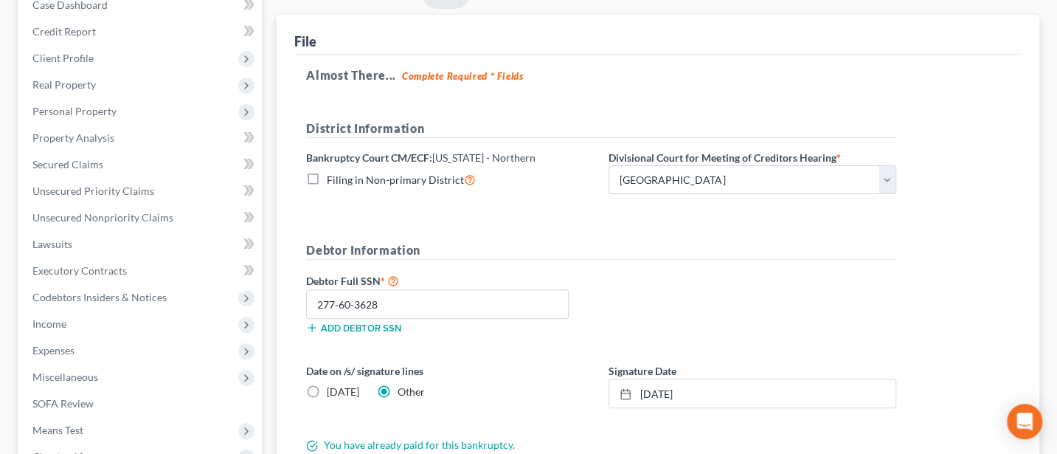
scroll to position [0, 0]
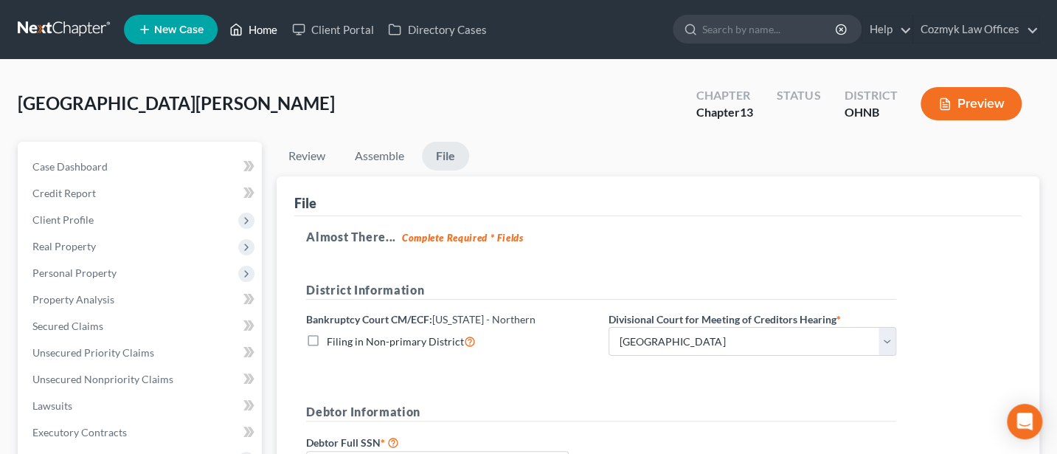
click at [241, 26] on icon at bounding box center [237, 29] width 10 height 11
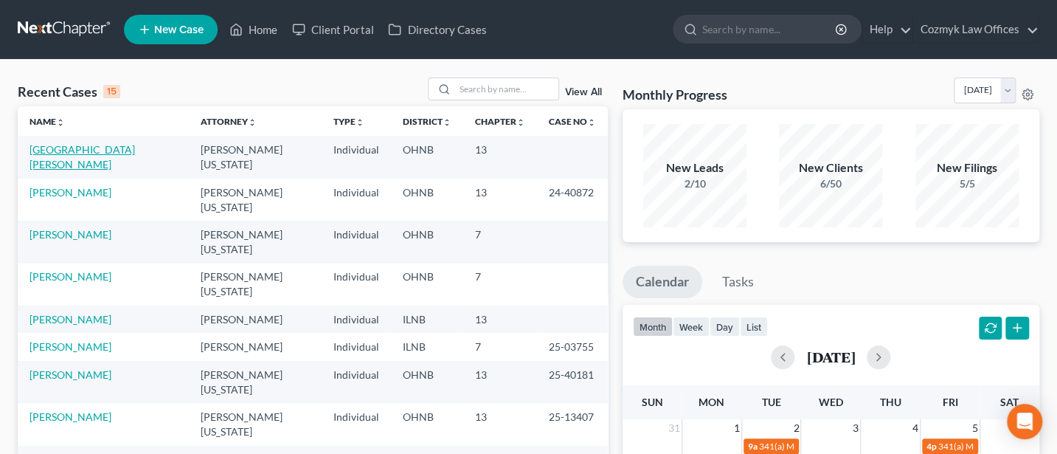
click at [74, 148] on link "[GEOGRAPHIC_DATA][PERSON_NAME]" at bounding box center [83, 156] width 106 height 27
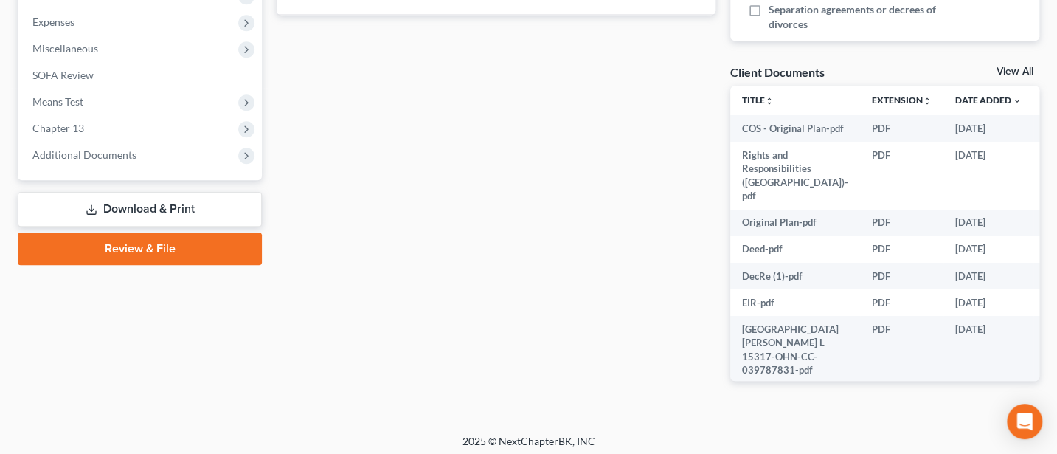
scroll to position [495, 0]
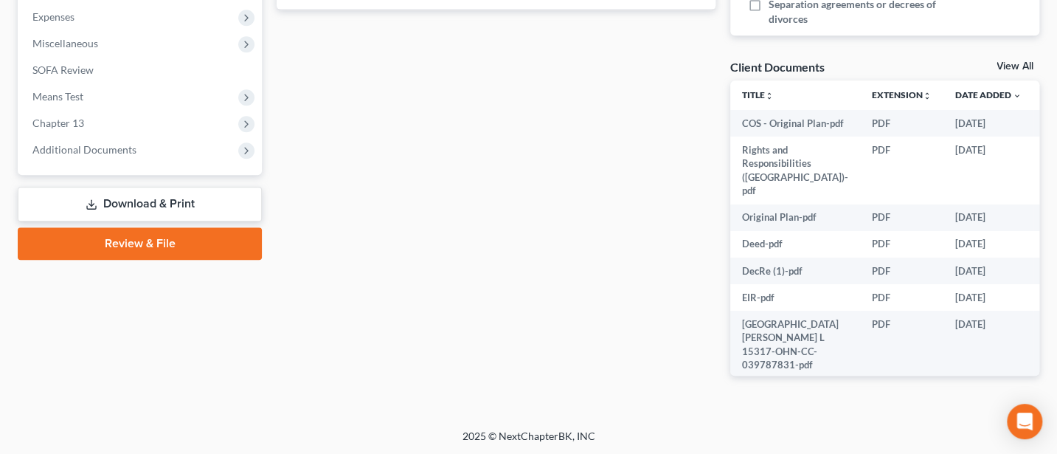
click at [138, 241] on link "Review & File" at bounding box center [140, 243] width 244 height 32
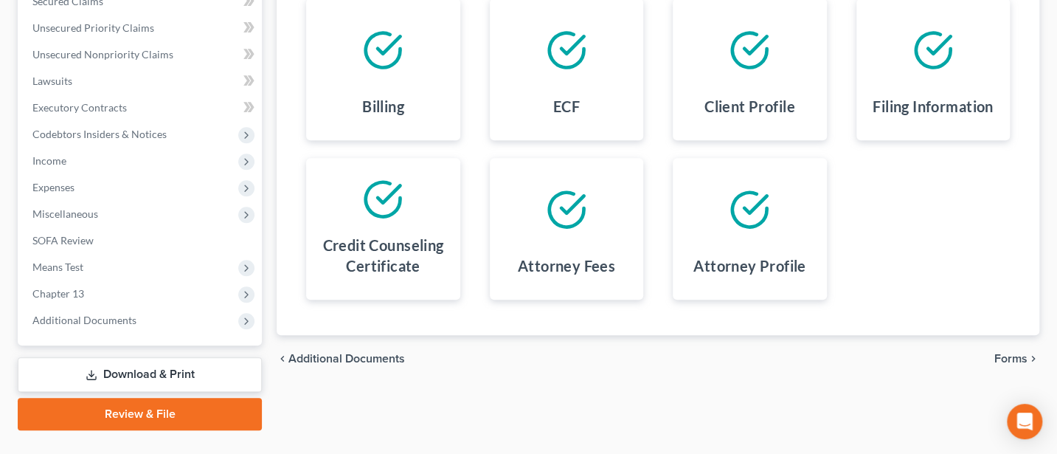
scroll to position [356, 0]
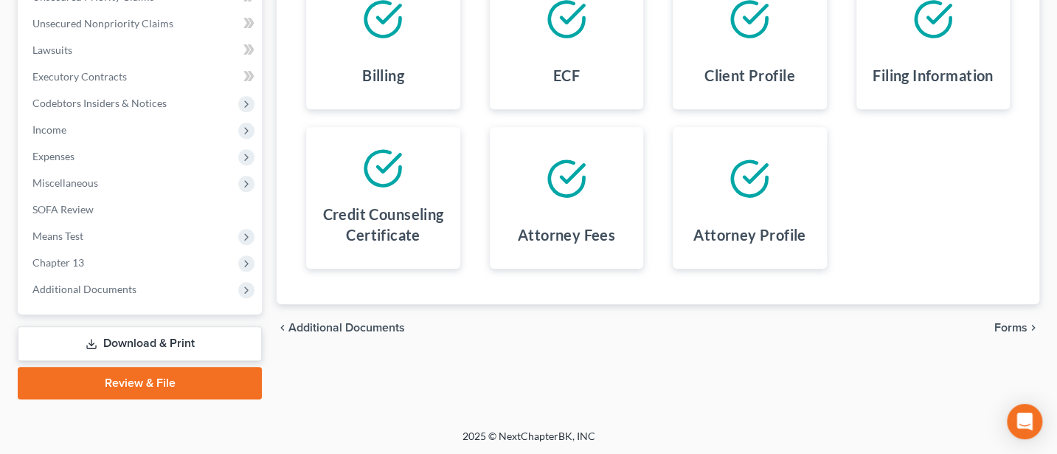
click at [1017, 322] on span "Forms" at bounding box center [1011, 328] width 33 height 12
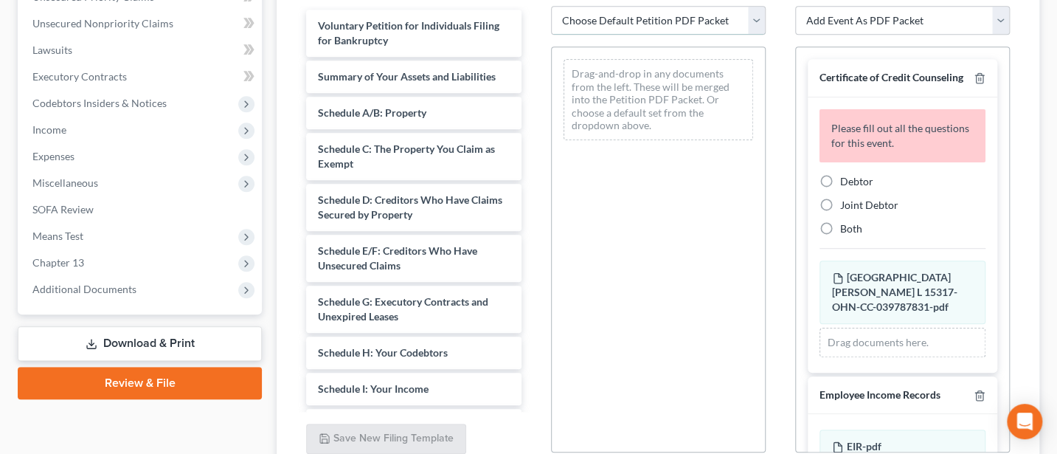
click at [606, 23] on select "Choose Default Petition PDF Packet Complete Bankruptcy Petition (all forms and …" at bounding box center [658, 21] width 215 height 30
select select "0"
click at [551, 6] on select "Choose Default Petition PDF Packet Complete Bankruptcy Petition (all forms and …" at bounding box center [658, 21] width 215 height 30
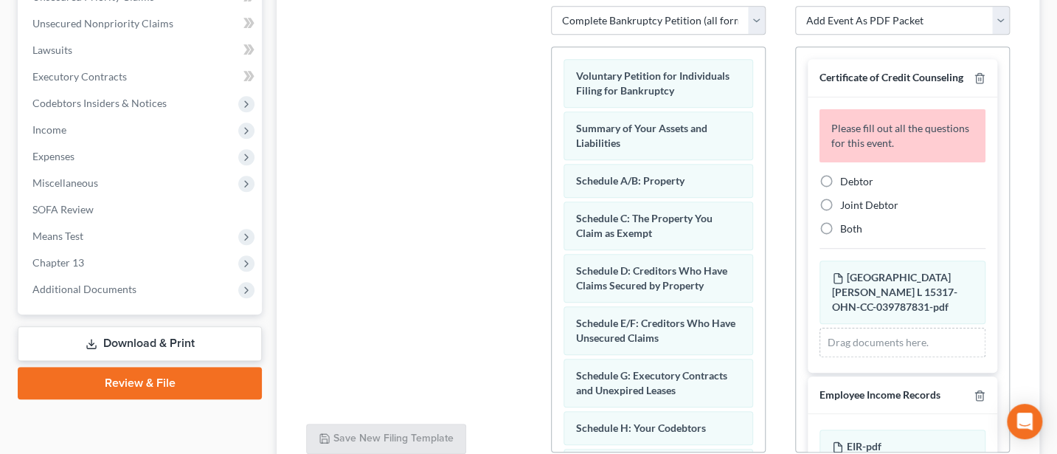
click at [840, 189] on label "Debtor" at bounding box center [856, 181] width 33 height 15
click at [846, 184] on input "Debtor" at bounding box center [851, 179] width 10 height 10
radio input "true"
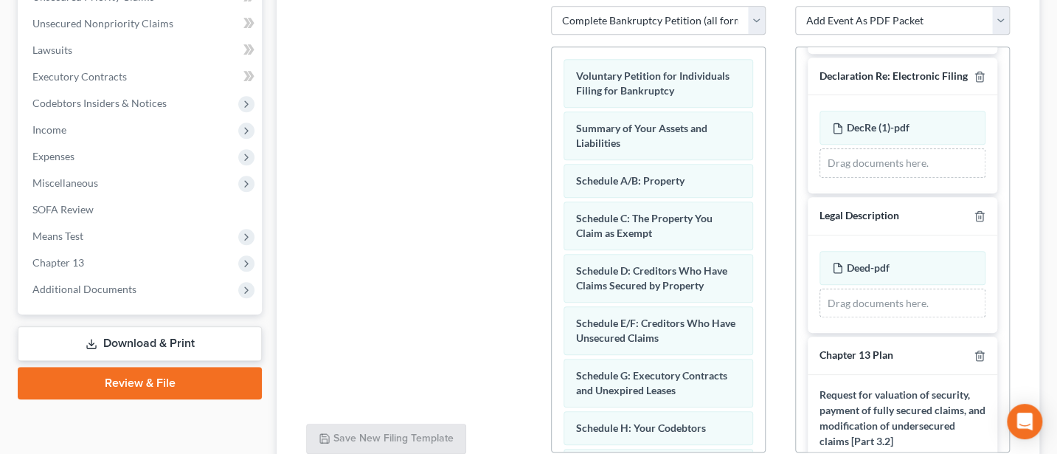
scroll to position [590, 0]
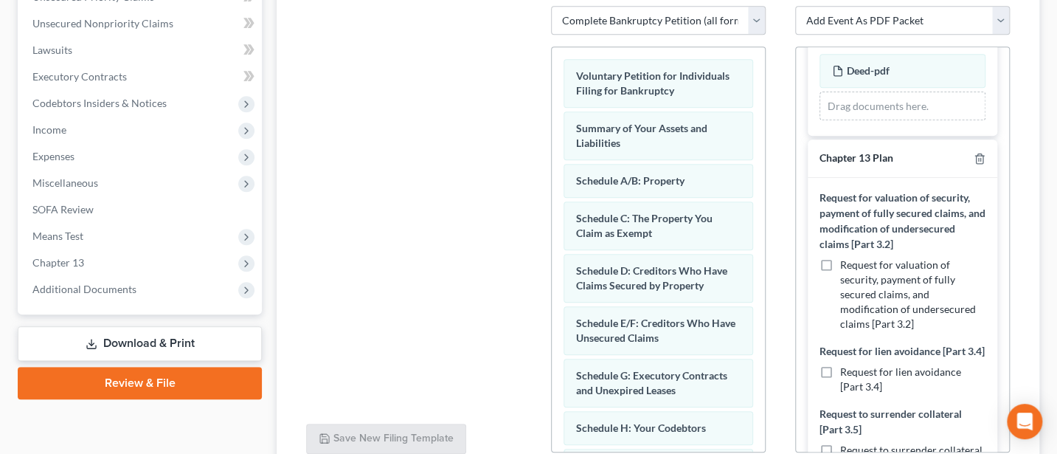
click at [840, 286] on label "Request for valuation of security, payment of fully secured claims, and modific…" at bounding box center [912, 295] width 145 height 74
click at [846, 267] on input "Request for valuation of security, payment of fully secured claims, and modific…" at bounding box center [851, 263] width 10 height 10
checkbox input "true"
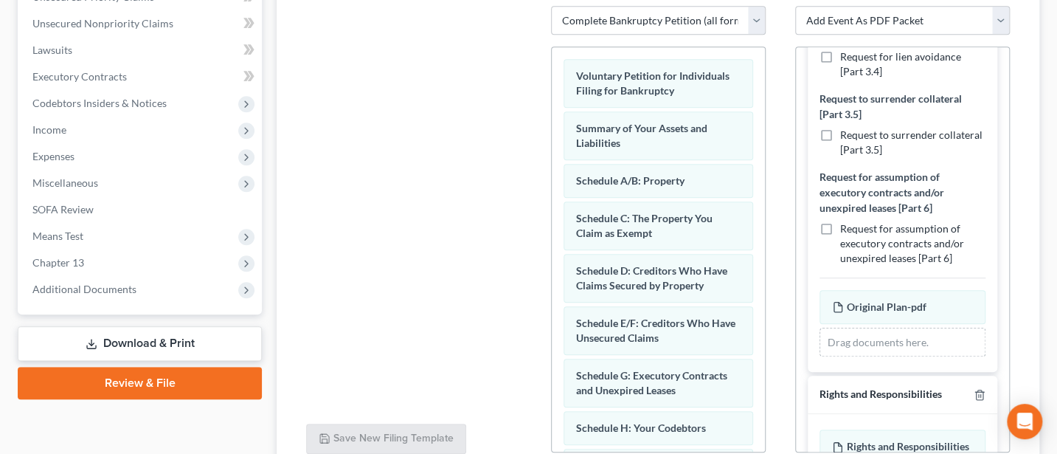
scroll to position [1196, 0]
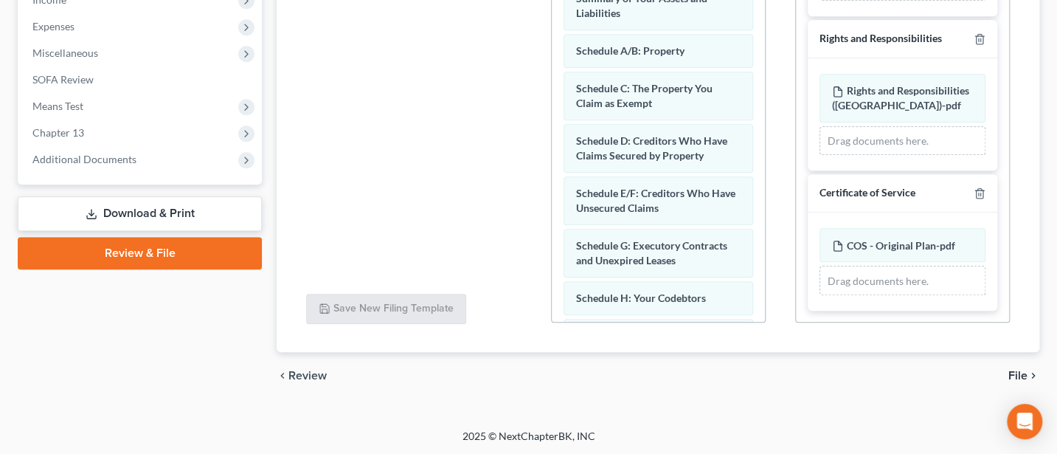
click at [1024, 374] on span "File" at bounding box center [1018, 376] width 19 height 12
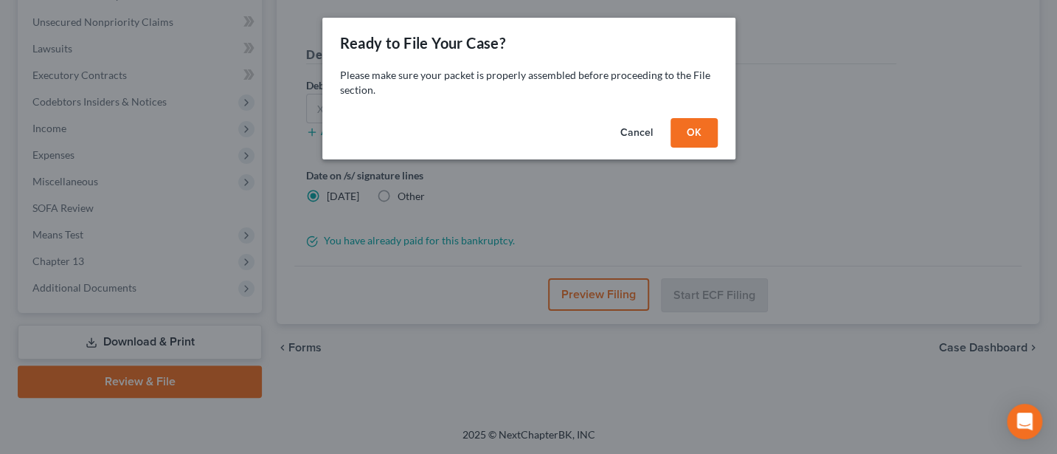
scroll to position [356, 0]
click at [694, 135] on button "OK" at bounding box center [700, 133] width 47 height 30
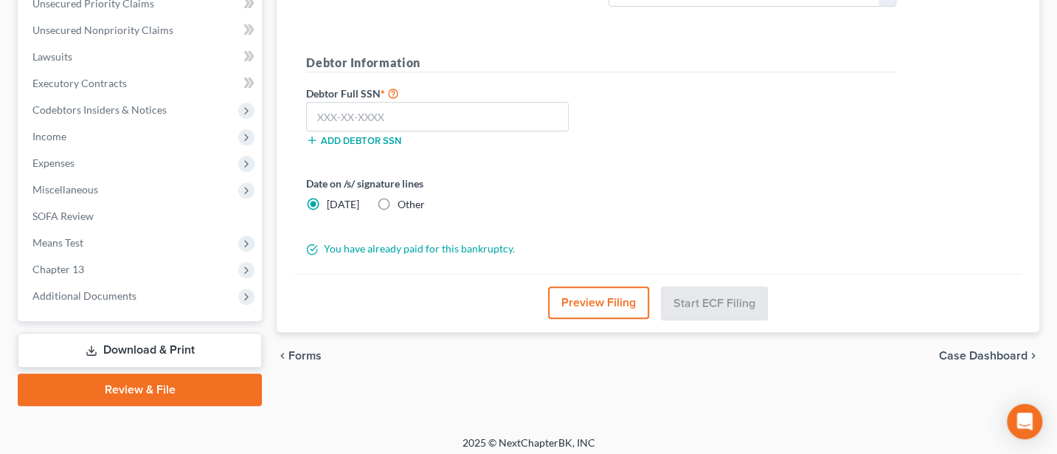
scroll to position [159, 0]
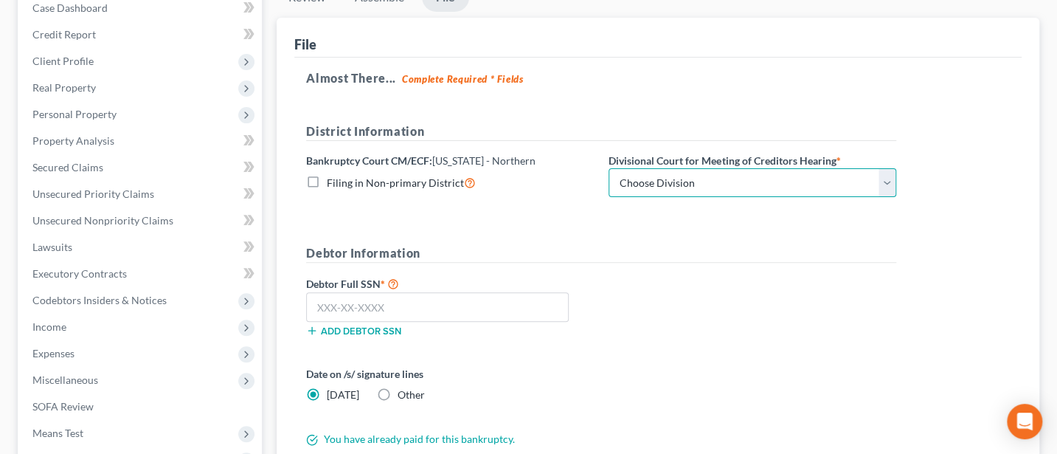
click at [683, 183] on select "Choose Division Akron [GEOGRAPHIC_DATA] [GEOGRAPHIC_DATA] [GEOGRAPHIC_DATA] [GE…" at bounding box center [753, 183] width 288 height 30
select select "2"
click at [609, 168] on select "Choose Division Akron [GEOGRAPHIC_DATA] [GEOGRAPHIC_DATA] [GEOGRAPHIC_DATA] [GE…" at bounding box center [753, 183] width 288 height 30
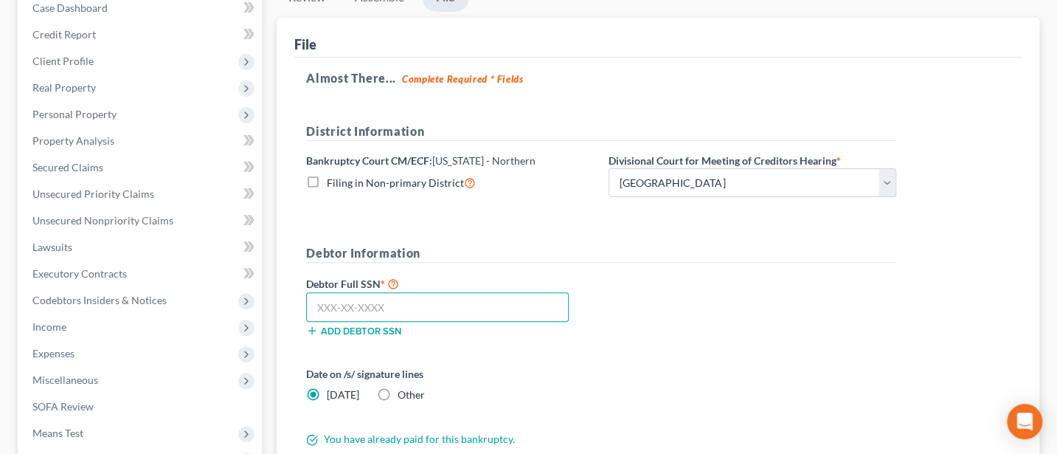
click at [367, 309] on input "text" at bounding box center [437, 307] width 263 height 30
type input "277-60-3628"
click at [398, 387] on label "Other" at bounding box center [411, 394] width 27 height 15
click at [404, 387] on input "Other" at bounding box center [409, 392] width 10 height 10
radio input "true"
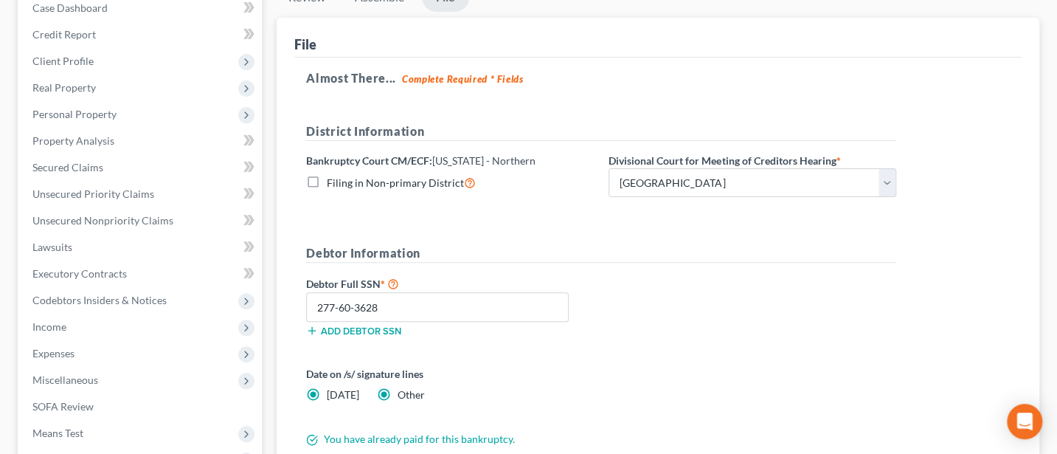
radio input "false"
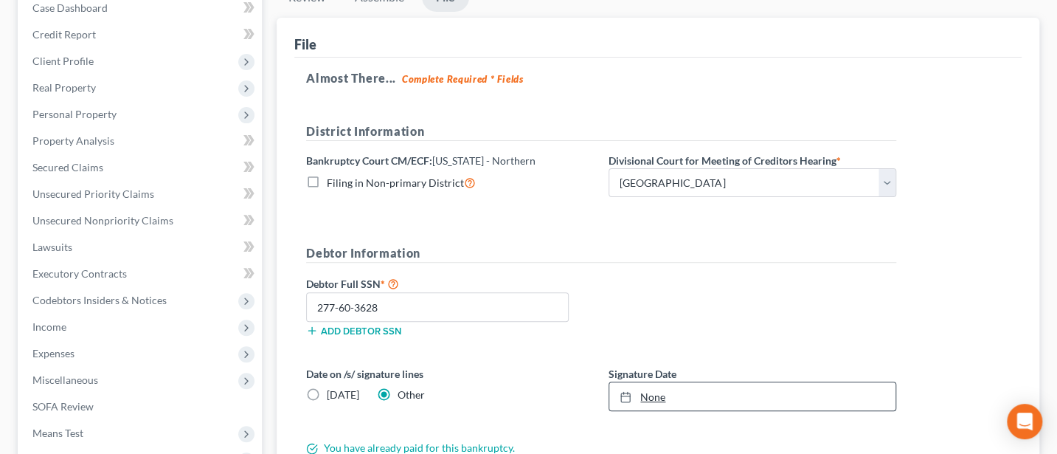
click at [660, 393] on link "None" at bounding box center [752, 396] width 286 height 28
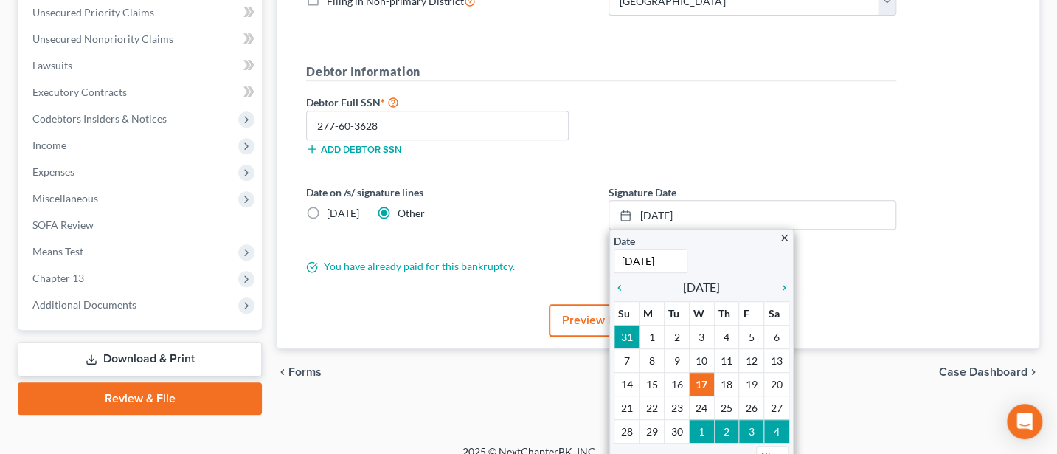
scroll to position [356, 0]
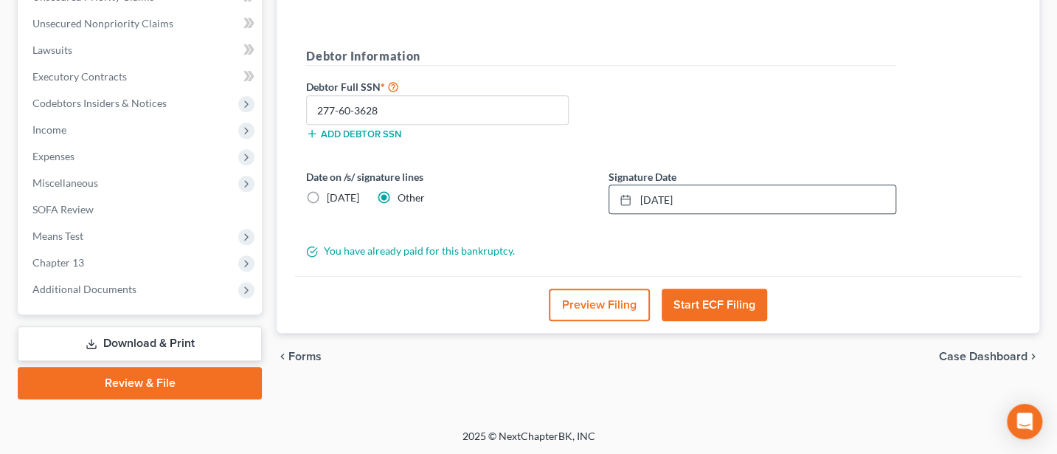
click at [716, 299] on button "Start ECF Filing" at bounding box center [715, 304] width 106 height 32
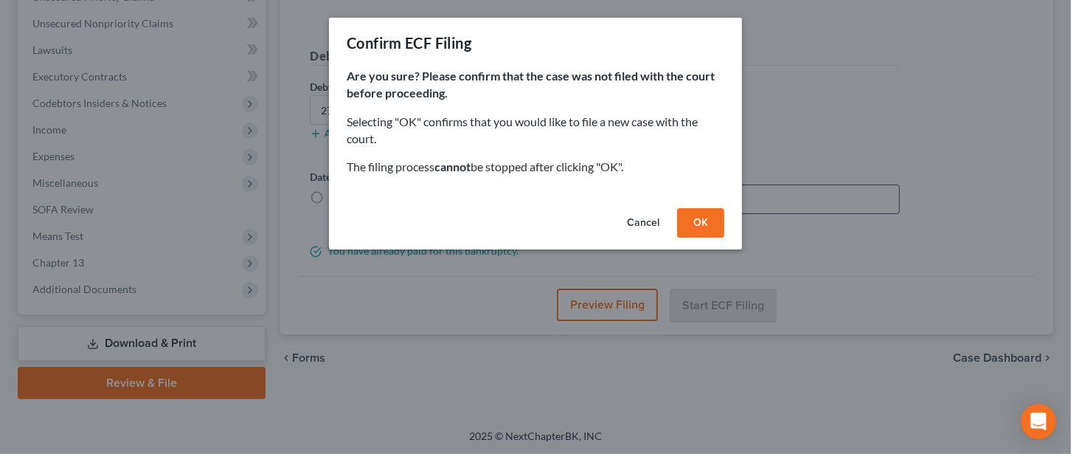
click at [708, 218] on button "OK" at bounding box center [700, 223] width 47 height 30
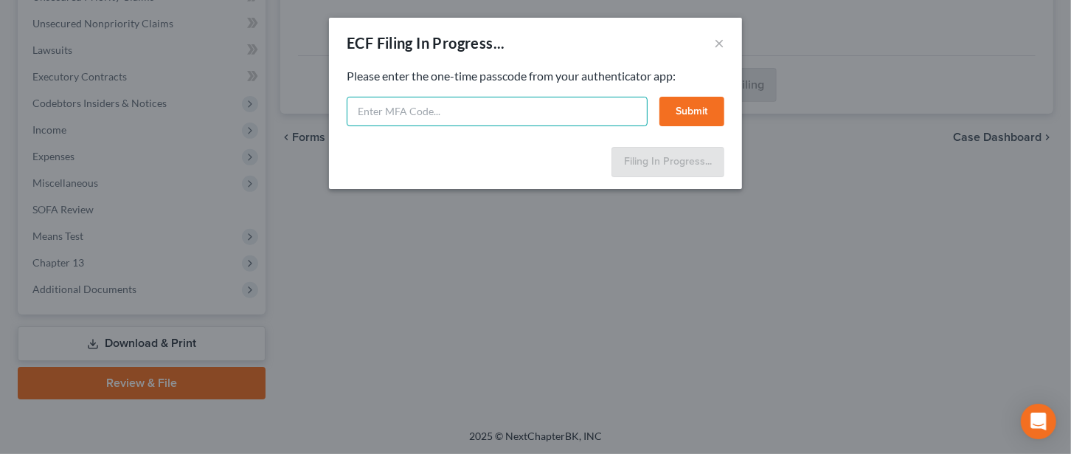
click at [428, 100] on input "text" at bounding box center [497, 112] width 301 height 30
type input "842878"
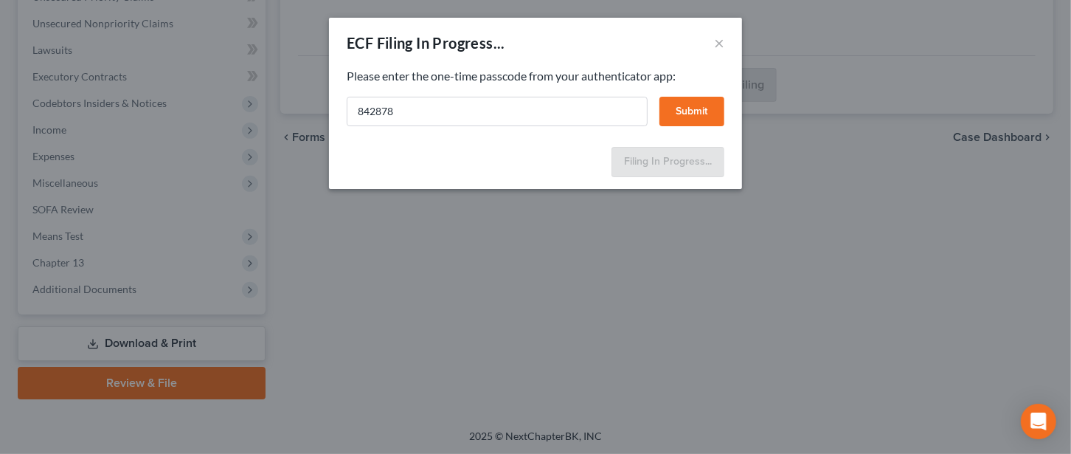
click at [709, 112] on button "Submit" at bounding box center [692, 112] width 65 height 30
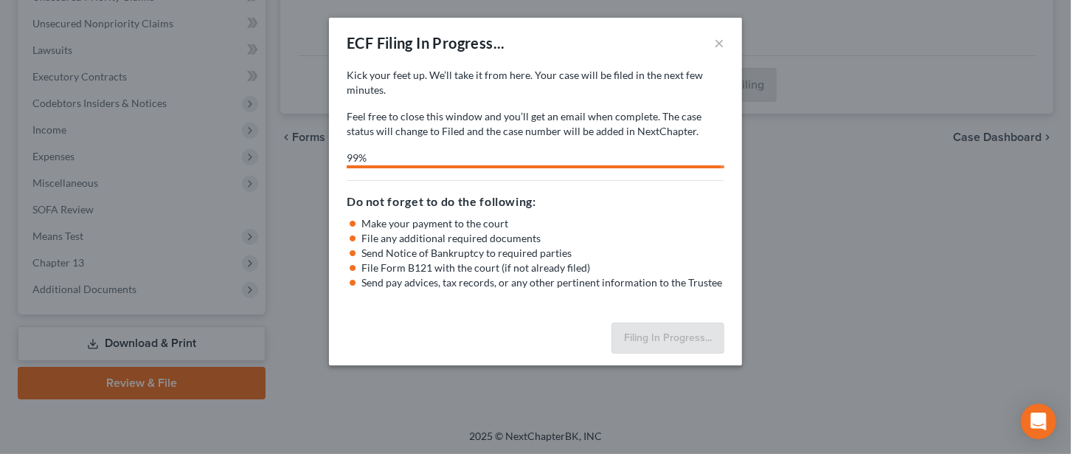
click at [951, 359] on div "ECF Filing In Progress... × Kick your feet up. We’ll take it from here. Your ca…" at bounding box center [535, 227] width 1071 height 454
select select "2"
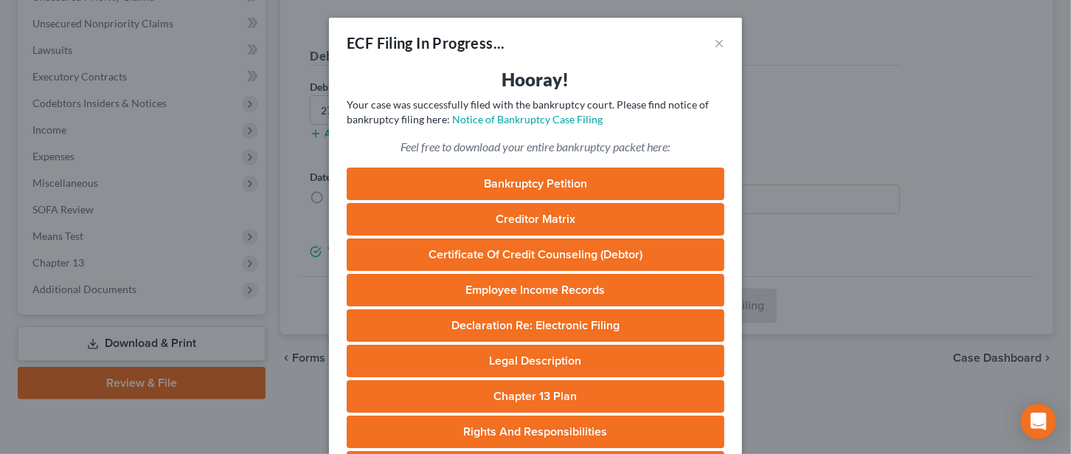
click at [522, 188] on link "Bankruptcy Petition" at bounding box center [536, 183] width 378 height 32
click at [532, 398] on link "Chapter 13 Plan" at bounding box center [536, 396] width 378 height 32
click at [714, 39] on button "×" at bounding box center [719, 43] width 10 height 18
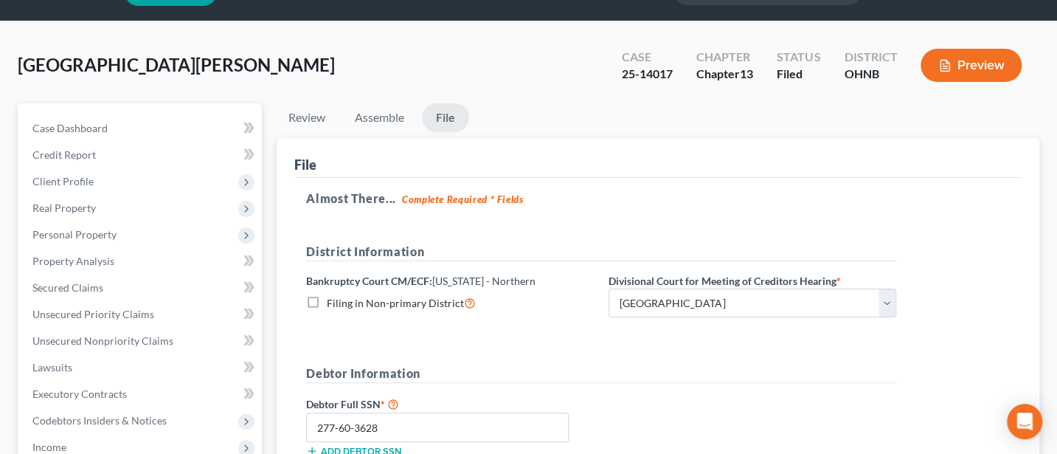
scroll to position [0, 0]
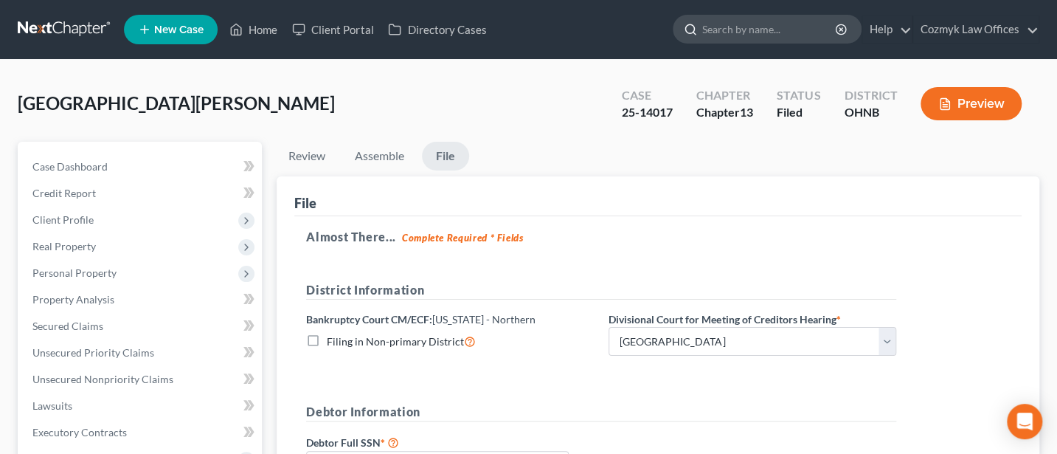
click at [727, 28] on input "search" at bounding box center [769, 28] width 135 height 27
type input "[PERSON_NAME]"
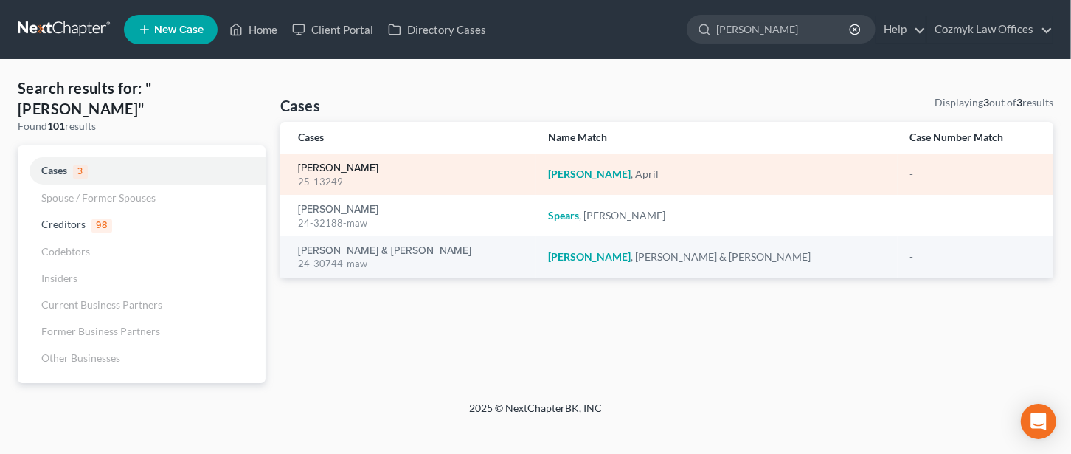
click at [320, 167] on link "[PERSON_NAME]" at bounding box center [338, 168] width 80 height 10
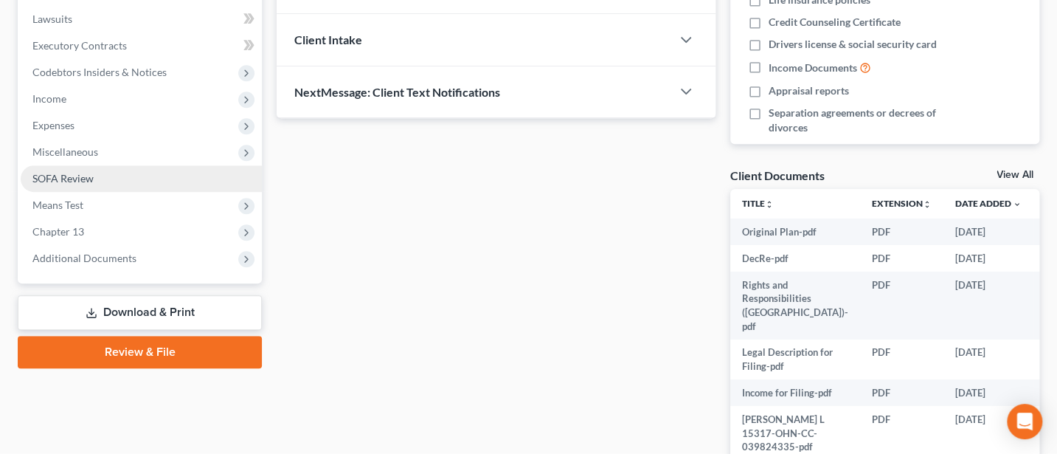
scroll to position [393, 0]
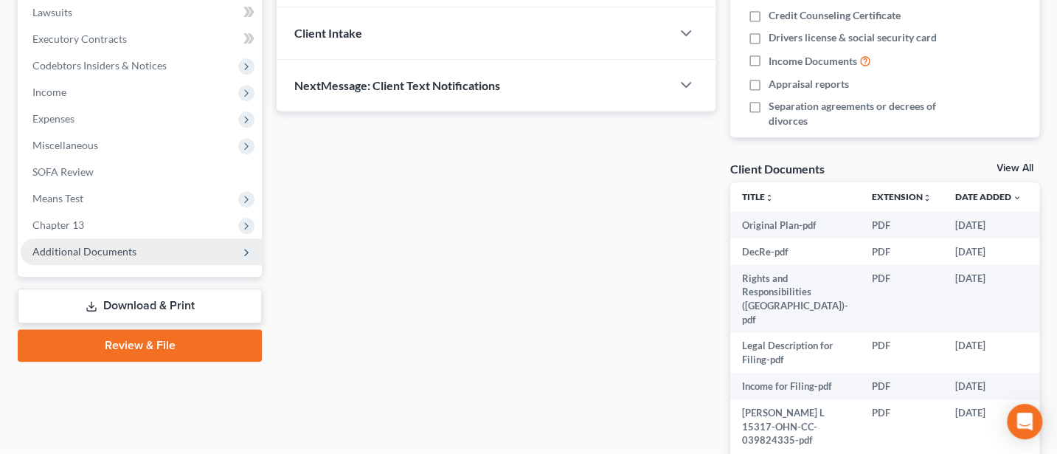
click at [55, 241] on span "Additional Documents" at bounding box center [141, 251] width 241 height 27
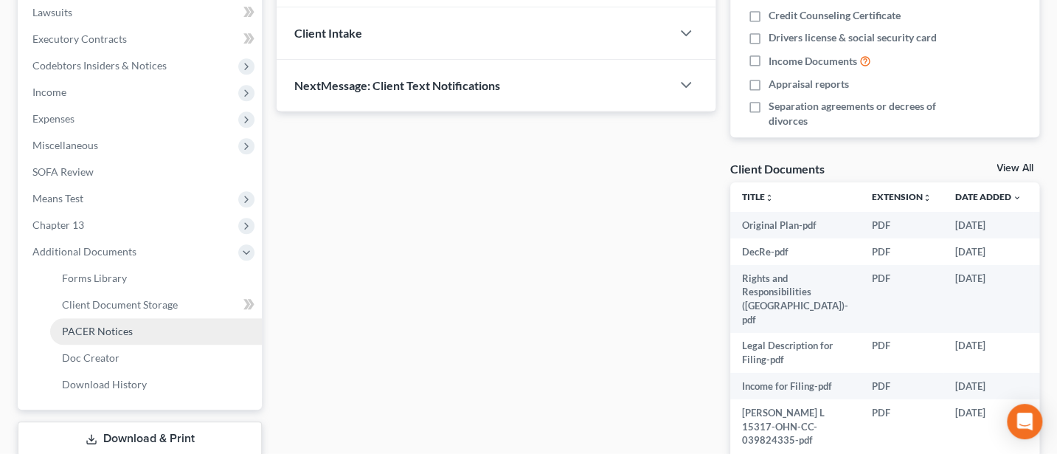
click at [128, 325] on span "PACER Notices" at bounding box center [97, 331] width 71 height 13
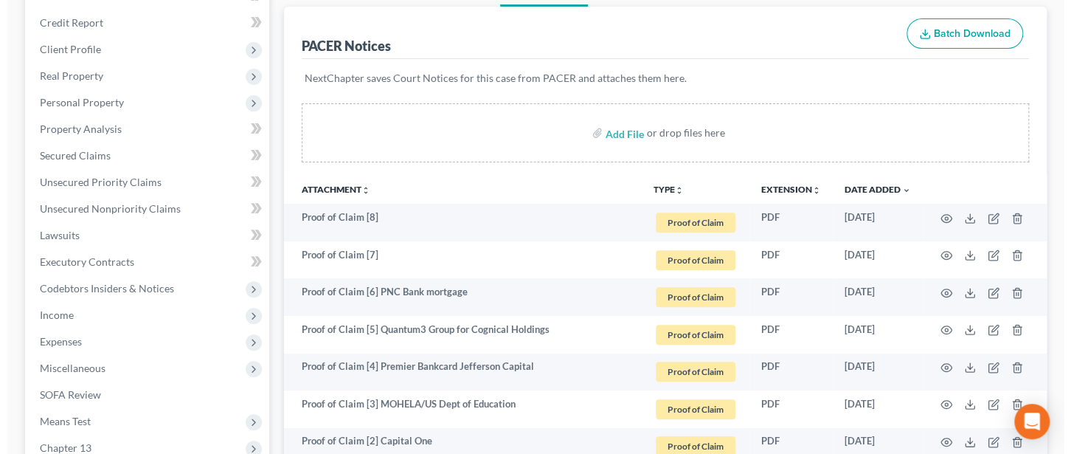
scroll to position [196, 0]
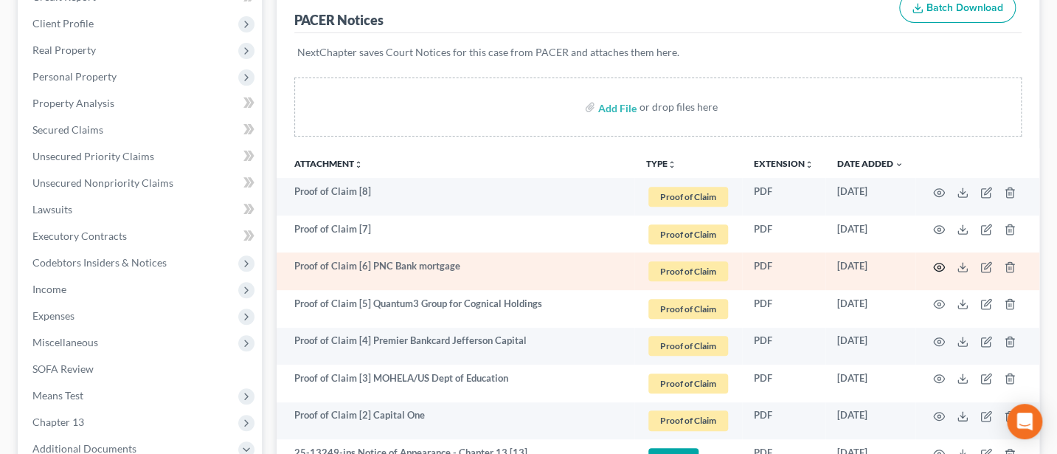
click at [935, 265] on icon "button" at bounding box center [939, 267] width 12 height 12
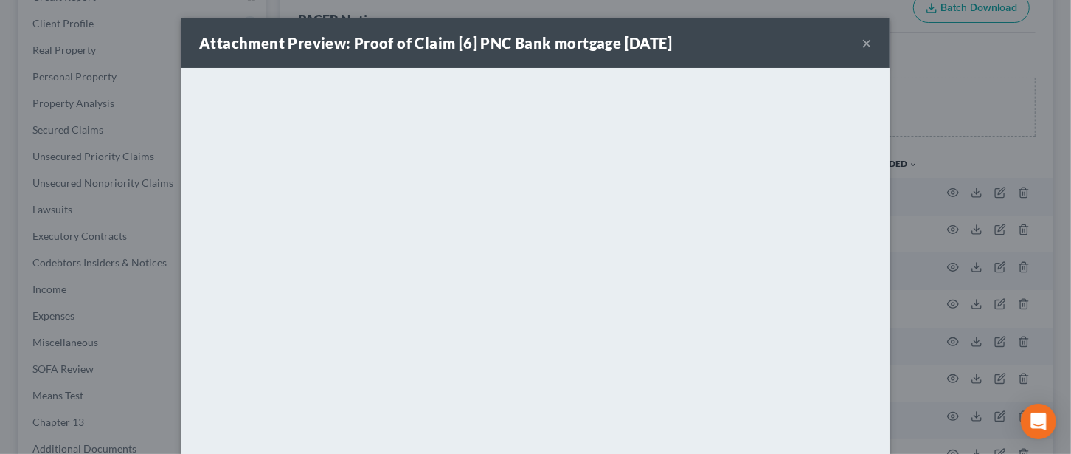
click at [854, 41] on div "Attachment Preview: Proof of Claim [6] PNC Bank mortgage [DATE] ×" at bounding box center [536, 43] width 708 height 50
click at [862, 41] on button "×" at bounding box center [867, 43] width 10 height 18
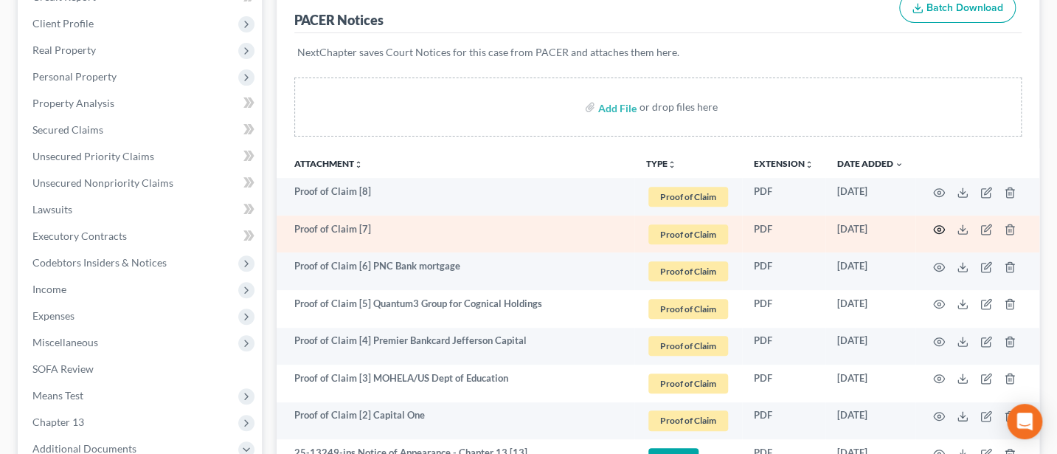
click at [935, 229] on icon "button" at bounding box center [939, 230] width 11 height 8
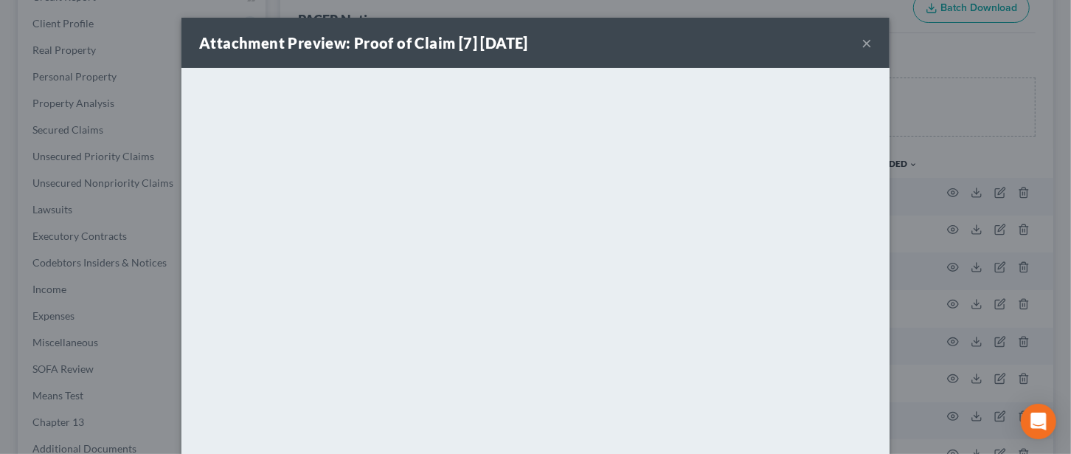
click at [862, 44] on button "×" at bounding box center [867, 43] width 10 height 18
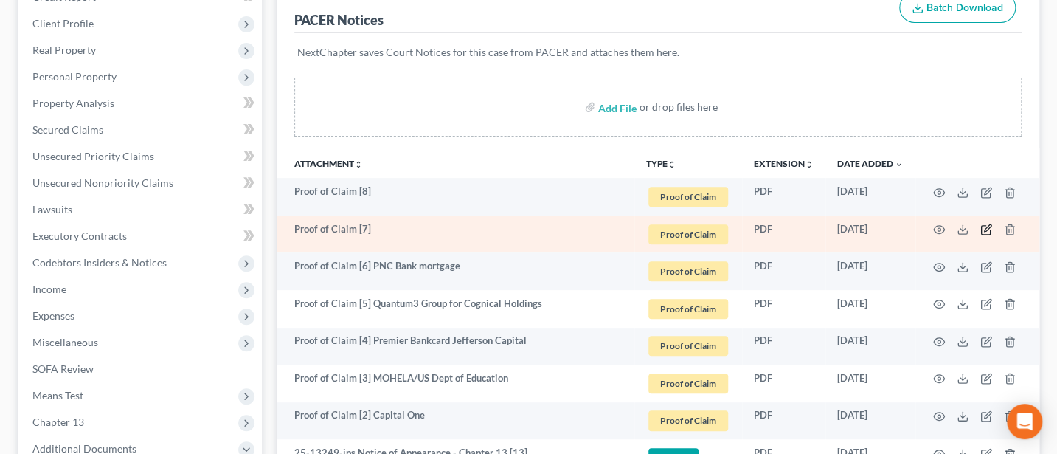
click at [987, 229] on icon "button" at bounding box center [987, 230] width 12 height 12
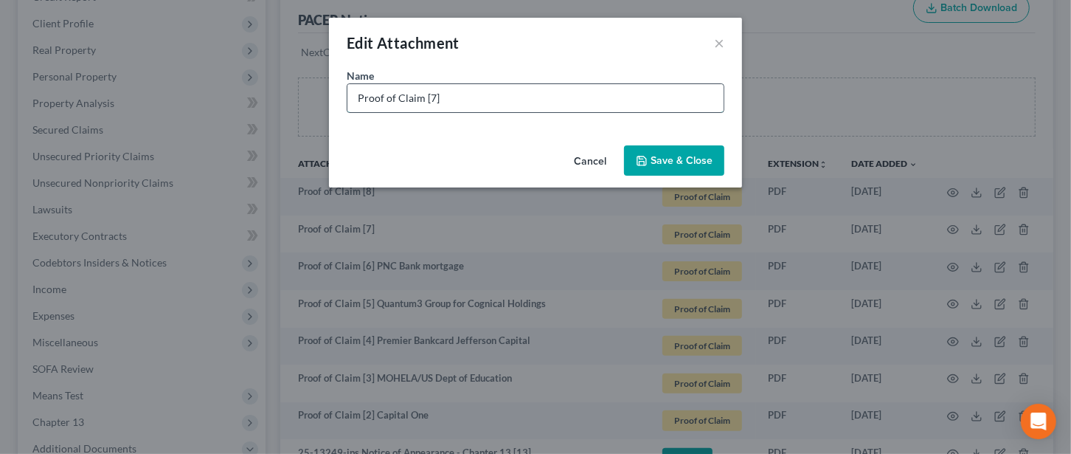
click at [480, 90] on input "Proof of Claim [7]" at bounding box center [536, 98] width 376 height 28
type input "Proof of Claim [7] Scolopax"
click at [691, 159] on span "Save & Close" at bounding box center [682, 160] width 62 height 13
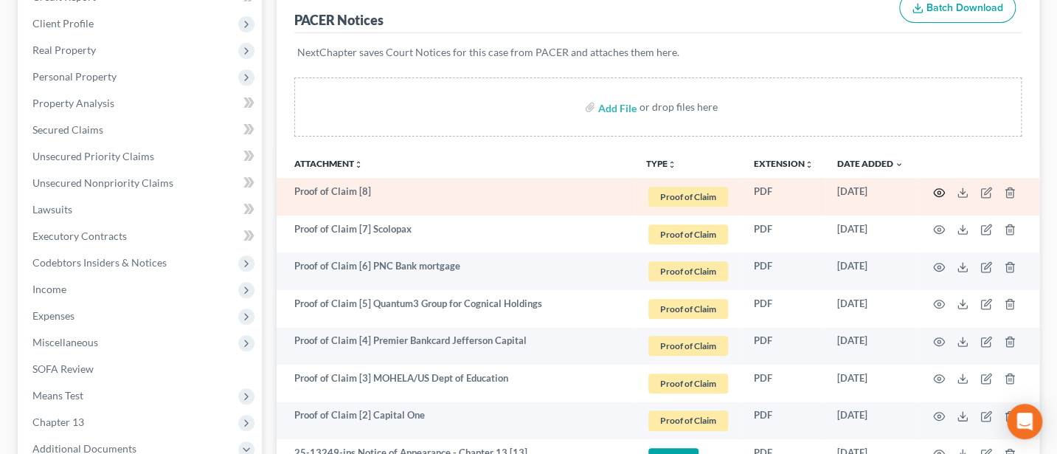
click at [939, 191] on circle "button" at bounding box center [939, 192] width 3 height 3
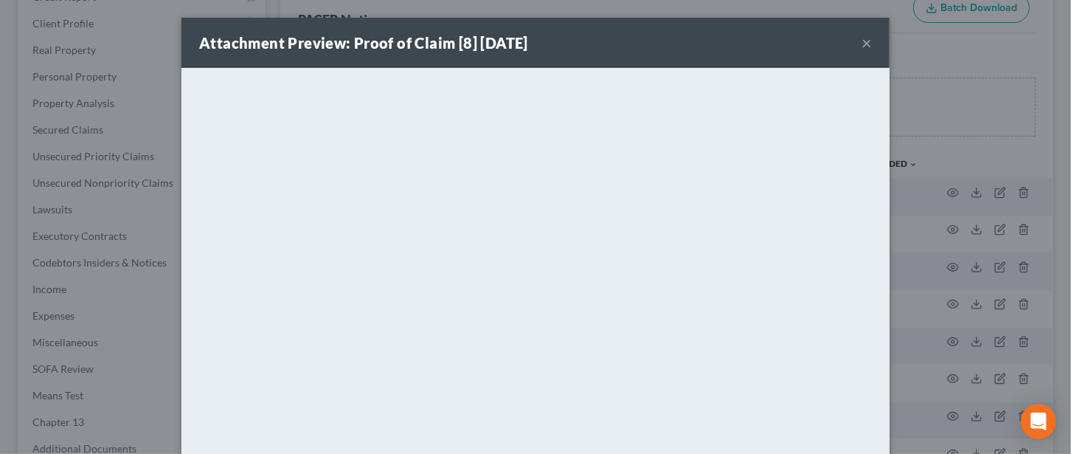
click at [862, 41] on button "×" at bounding box center [867, 43] width 10 height 18
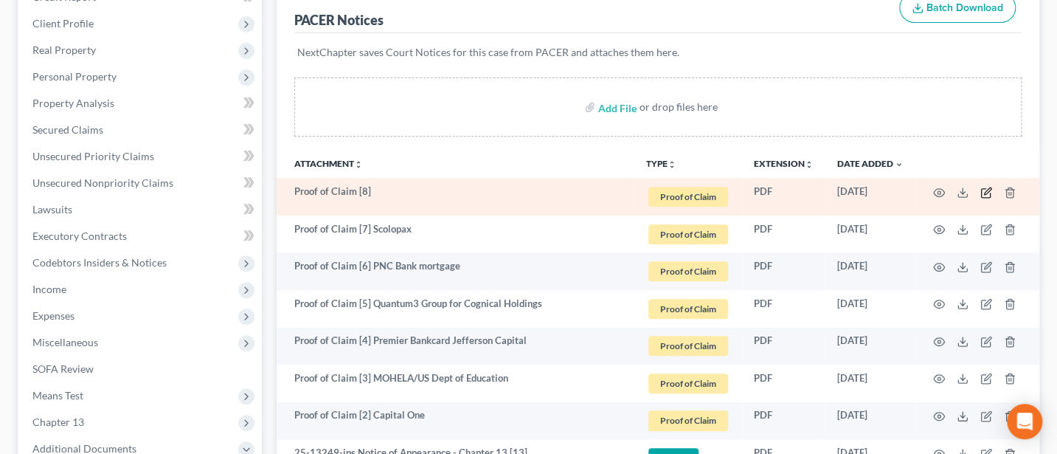
click at [982, 191] on icon "button" at bounding box center [987, 193] width 12 height 12
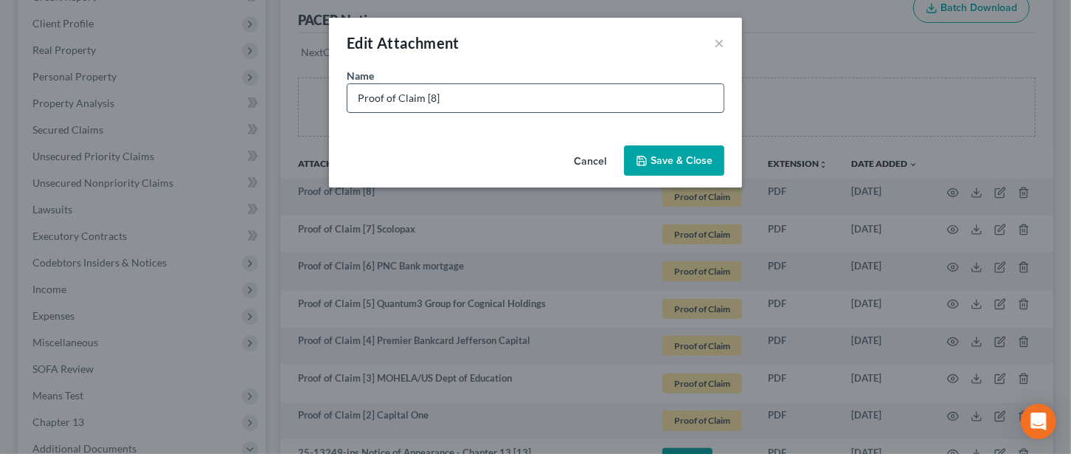
click at [490, 97] on input "Proof of Claim [8]" at bounding box center [536, 98] width 376 height 28
type input "Proof of Claim [8] Jefferson Capital"
click at [684, 147] on button "Save & Close" at bounding box center [674, 160] width 100 height 31
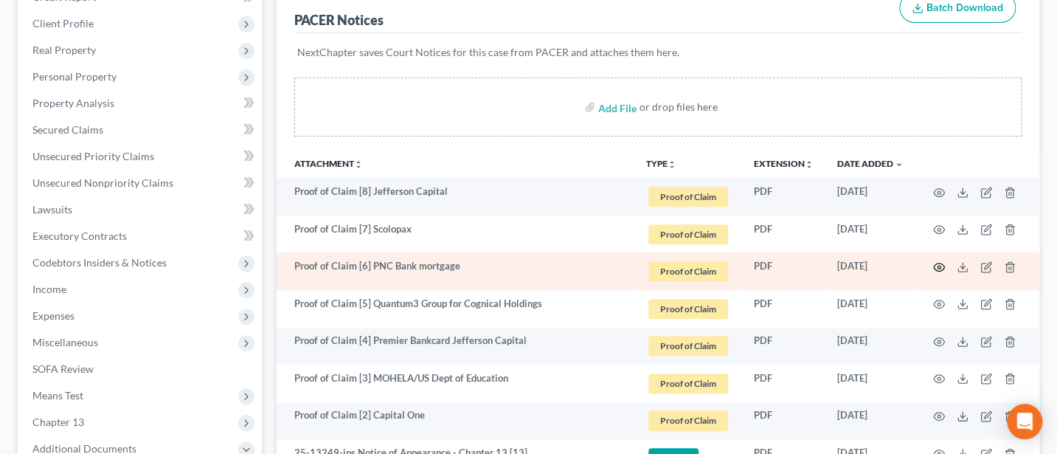
click at [936, 268] on icon "button" at bounding box center [939, 267] width 11 height 8
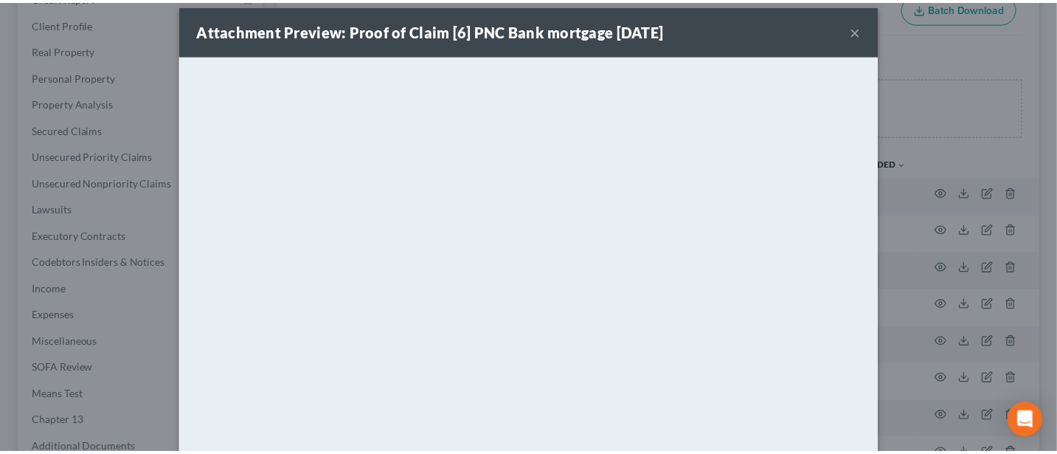
scroll to position [94, 0]
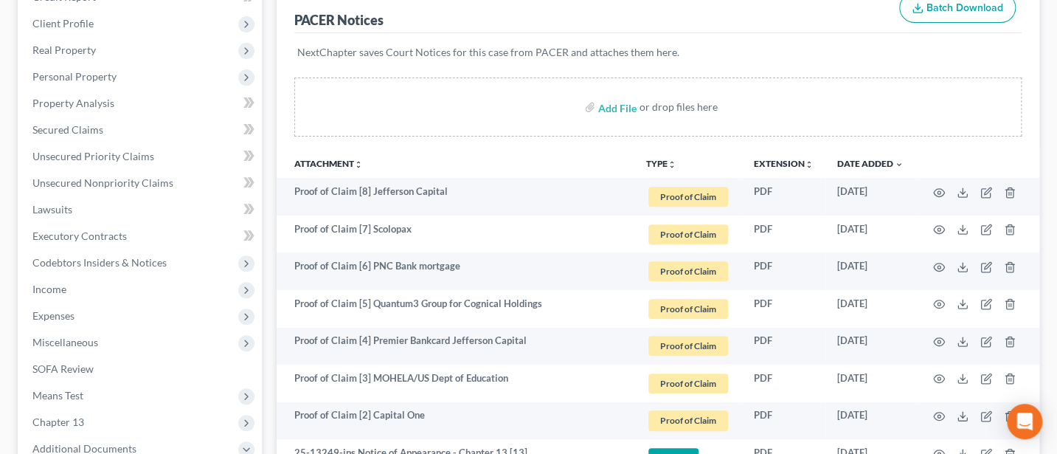
drag, startPoint x: 1064, startPoint y: 300, endPoint x: 1068, endPoint y: 395, distance: 94.5
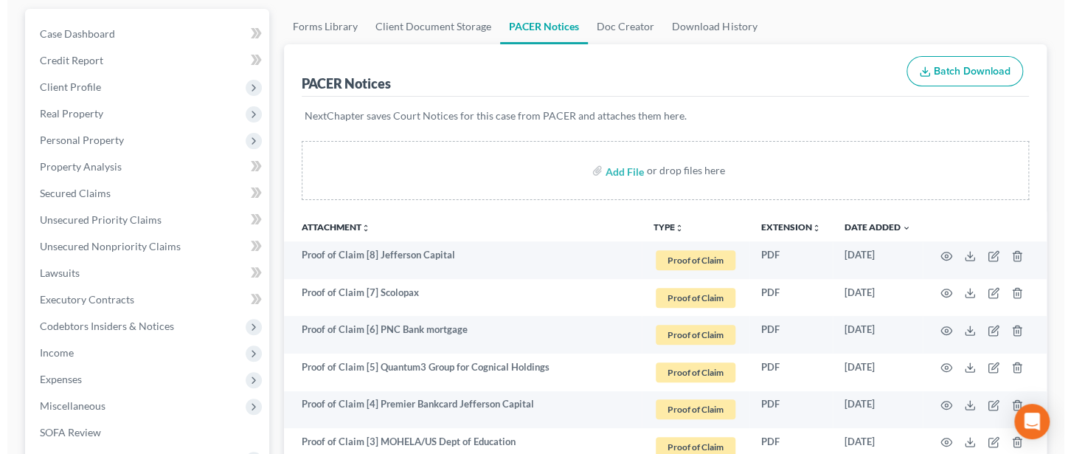
scroll to position [72, 0]
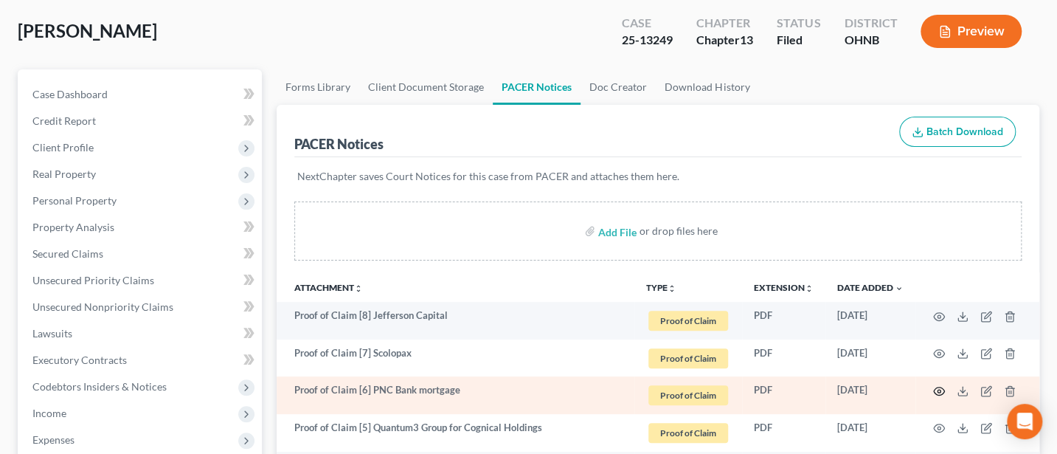
click at [939, 390] on icon "button" at bounding box center [939, 391] width 12 height 12
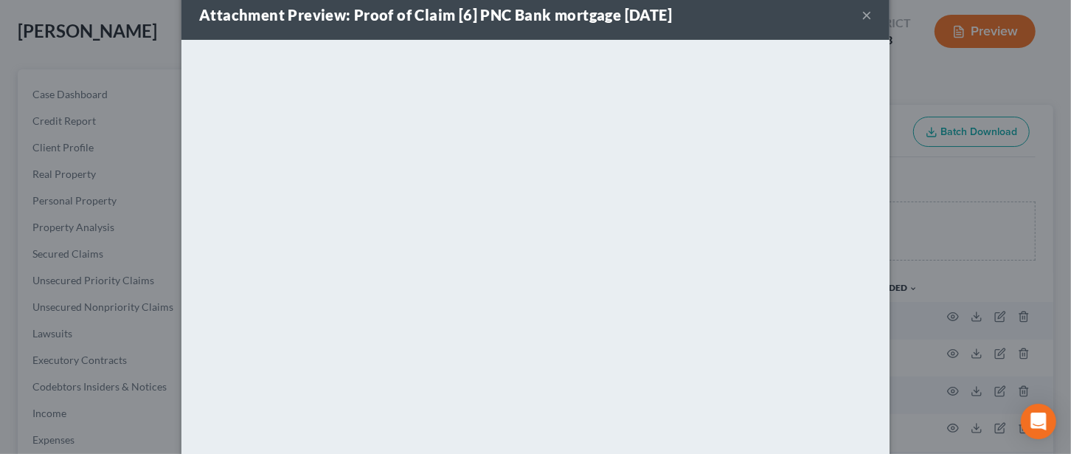
scroll to position [0, 0]
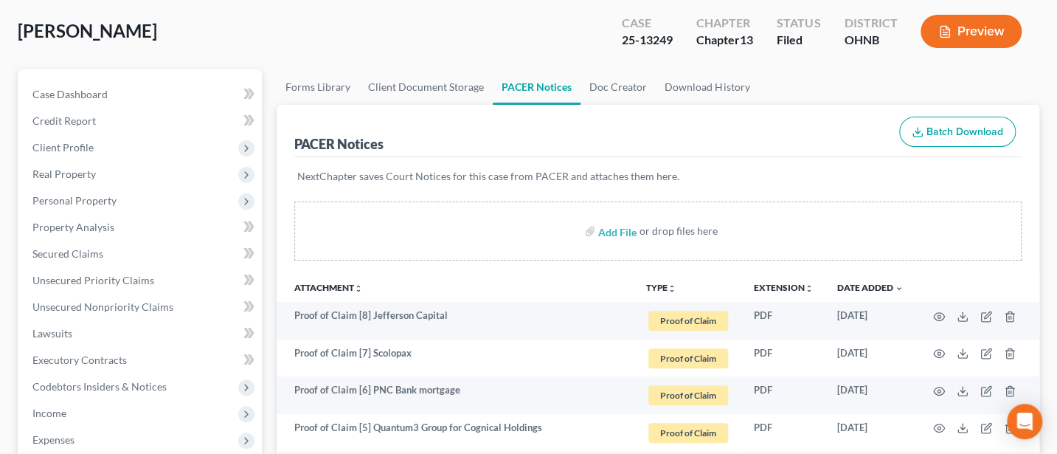
drag, startPoint x: 1060, startPoint y: 312, endPoint x: 1060, endPoint y: 407, distance: 94.4
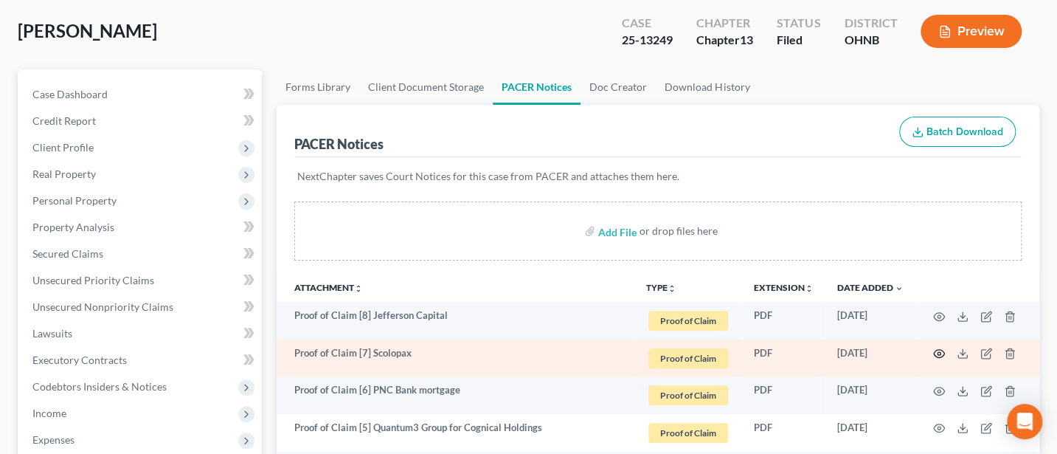
click at [939, 352] on circle "button" at bounding box center [939, 353] width 3 height 3
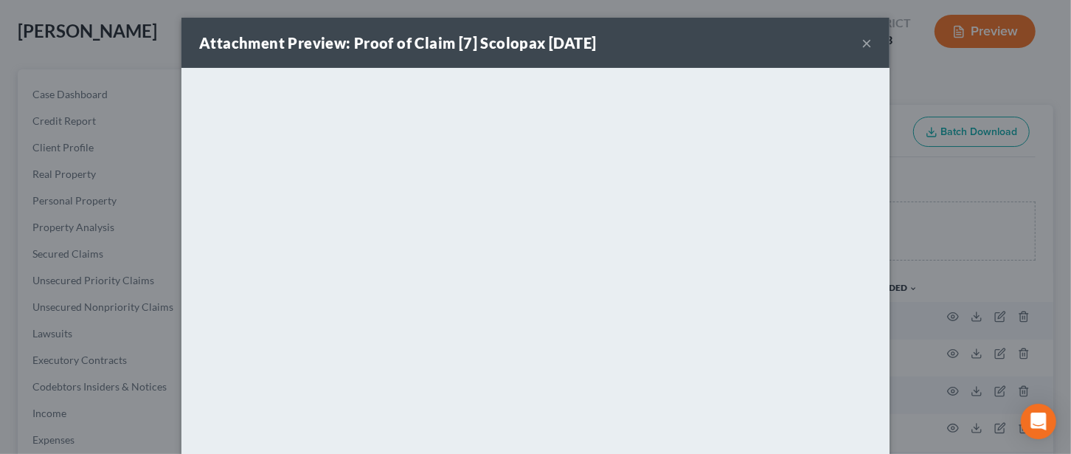
click at [862, 36] on button "×" at bounding box center [867, 43] width 10 height 18
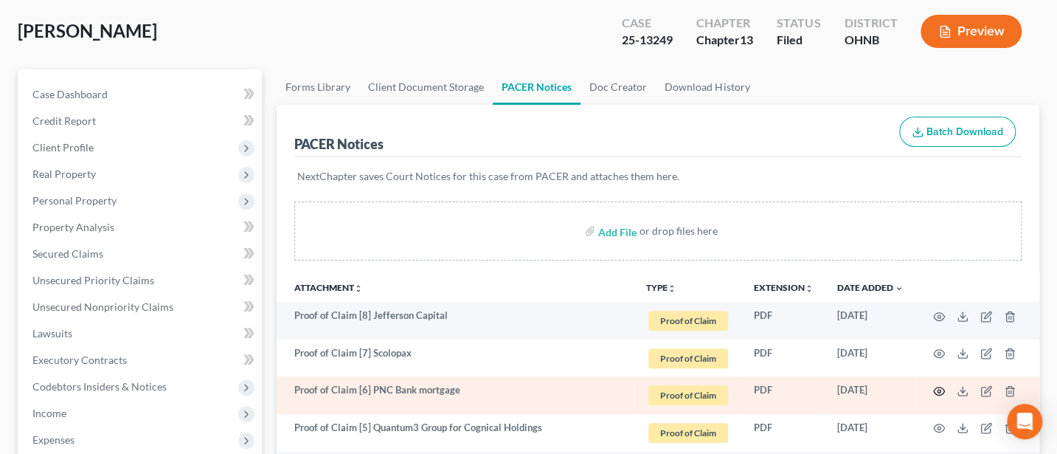
click at [936, 387] on icon "button" at bounding box center [939, 391] width 12 height 12
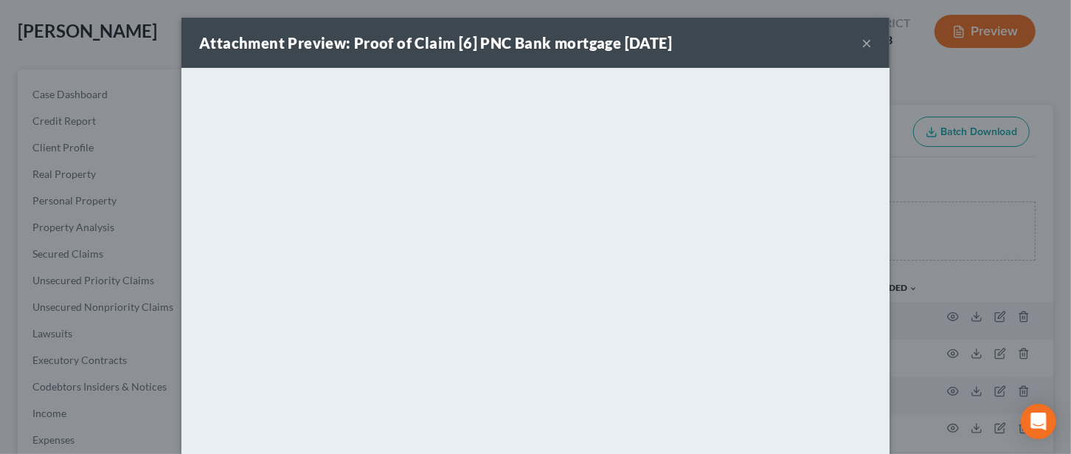
click at [862, 35] on button "×" at bounding box center [867, 43] width 10 height 18
